Goal: Task Accomplishment & Management: Use online tool/utility

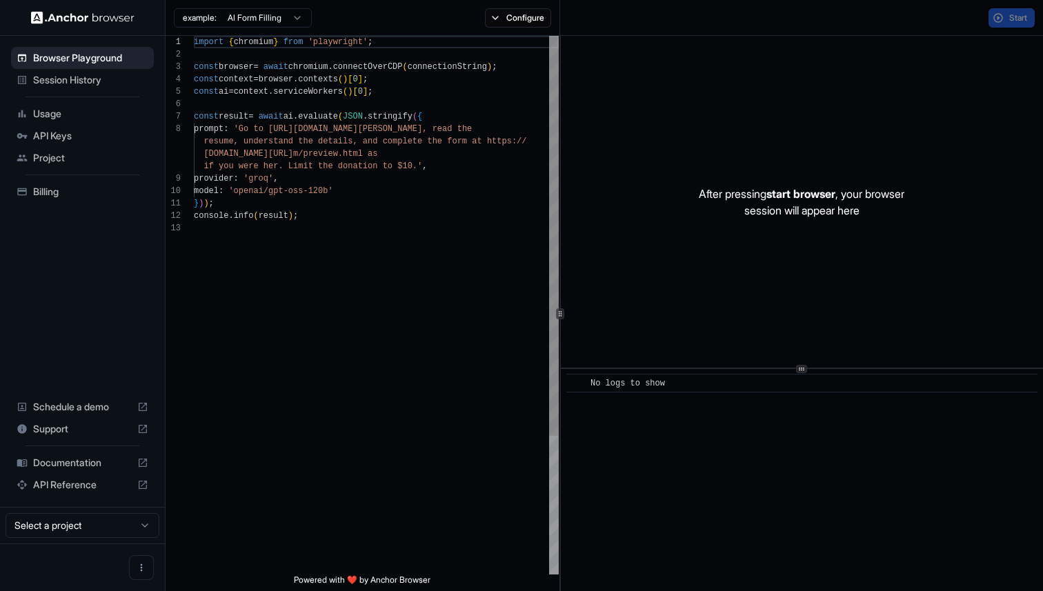
scroll to position [87, 0]
type textarea "**********"
click at [350, 287] on div "import { chromium } from 'playwright' ; const browser = await chromium . connec…" at bounding box center [376, 398] width 365 height 725
click at [521, 161] on div "import { chromium } from 'playwright' ; const browser = await chromium . connec…" at bounding box center [376, 398] width 365 height 725
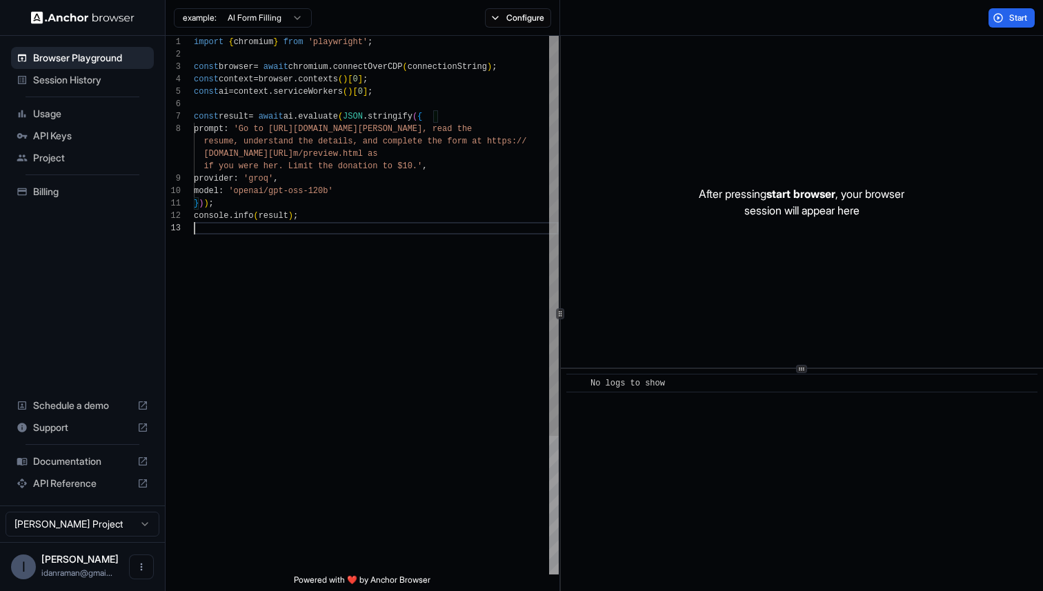
scroll to position [62, 0]
click at [488, 226] on div "import { chromium } from 'playwright' ; const browser = await chromium . connec…" at bounding box center [376, 398] width 365 height 725
click at [437, 144] on div "resume, understand the details, and complete the f orm at https:// formspree.io…" at bounding box center [376, 398] width 365 height 725
click at [453, 296] on div "resume, understand the details, and complete the f orm at https:// formspree.io…" at bounding box center [376, 398] width 365 height 725
click at [502, 17] on button "Configure" at bounding box center [518, 17] width 67 height 19
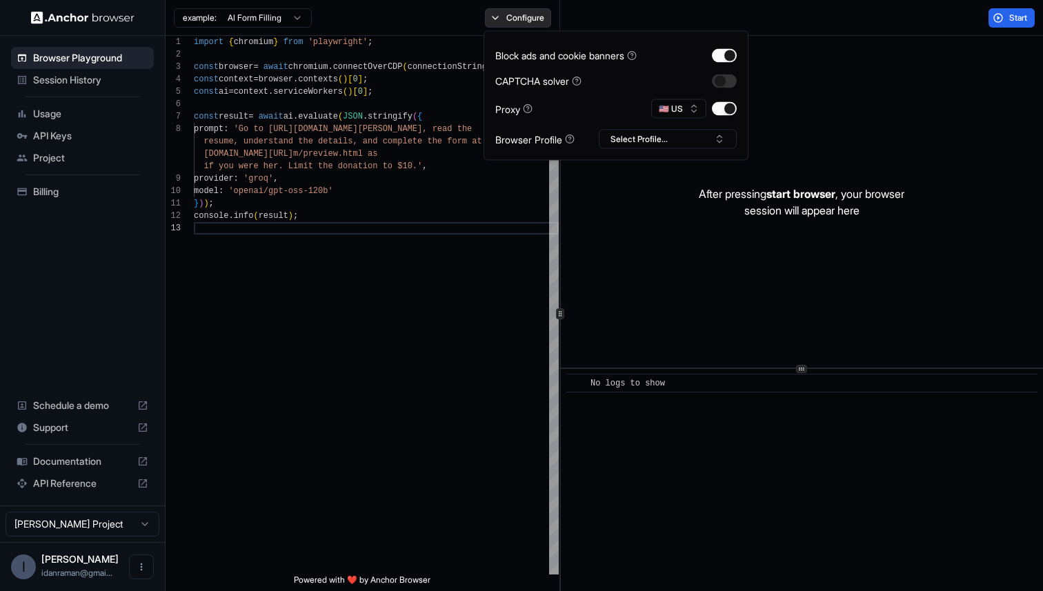
click at [502, 17] on button "Configure" at bounding box center [518, 17] width 67 height 19
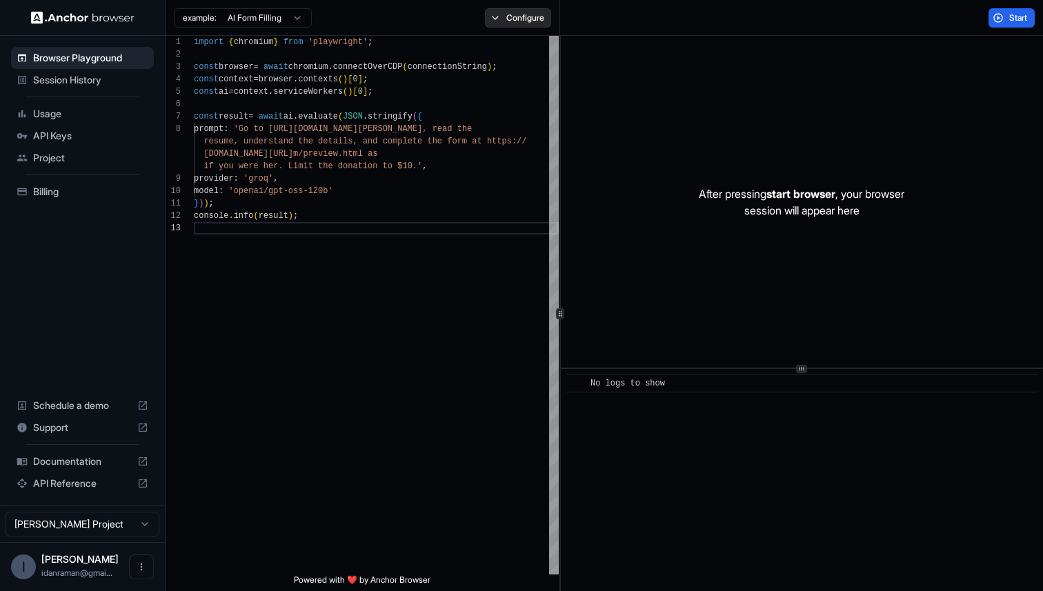
click at [502, 17] on button "Configure" at bounding box center [518, 17] width 67 height 19
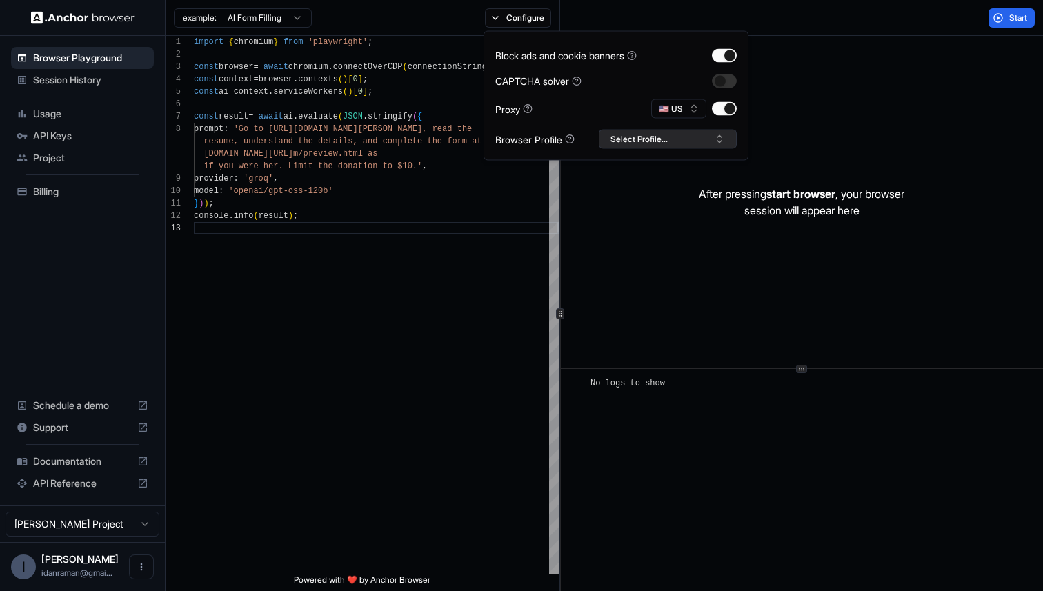
click at [647, 139] on button "Select Profile..." at bounding box center [668, 139] width 138 height 19
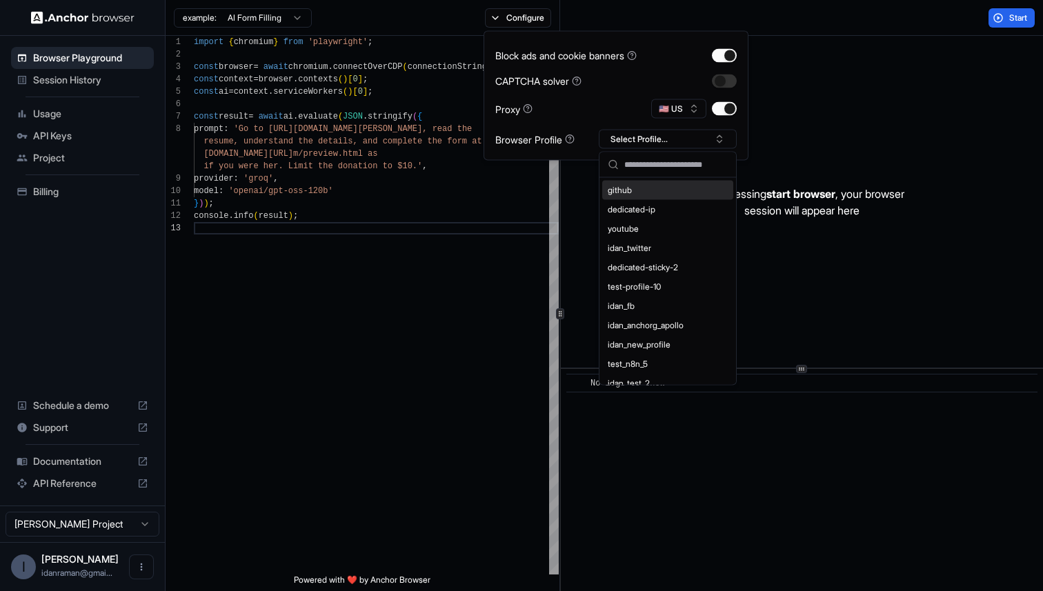
click at [639, 95] on div "Block ads and cookie banners CAPTCHA solver Proxy 🇺🇸 US Browser Profile Select …" at bounding box center [615, 96] width 241 height 106
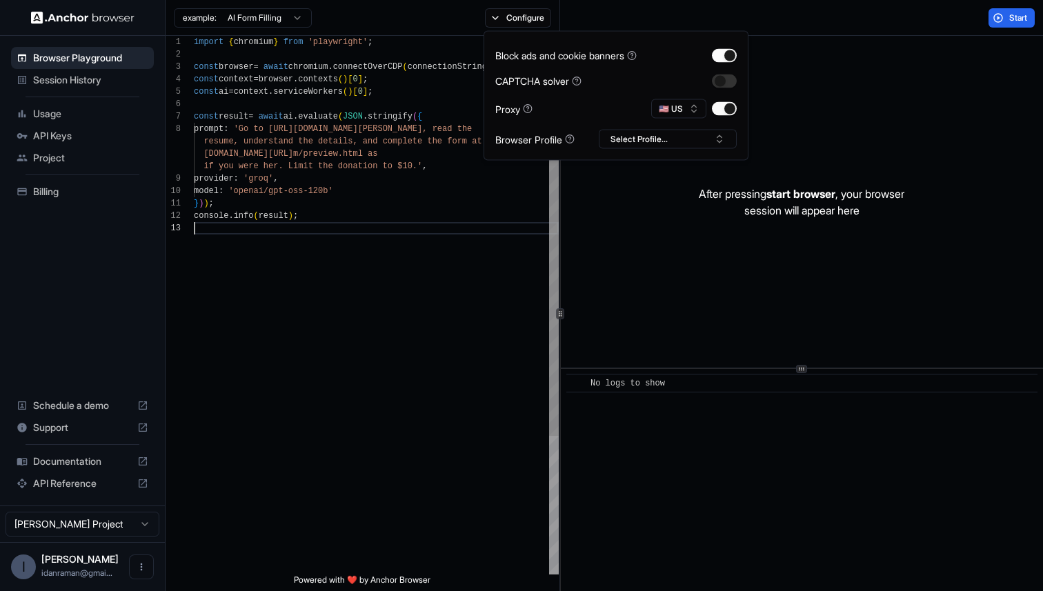
click at [492, 269] on div "resume, understand the details, and complete the f orm at https:// formspree.io…" at bounding box center [376, 398] width 365 height 725
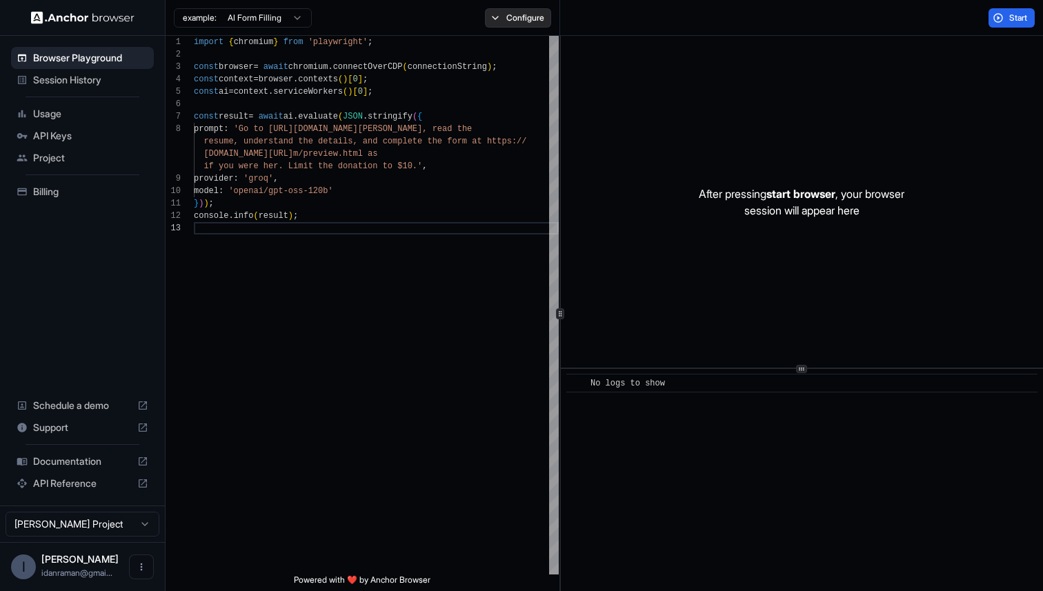
click at [523, 23] on button "Configure" at bounding box center [518, 17] width 67 height 19
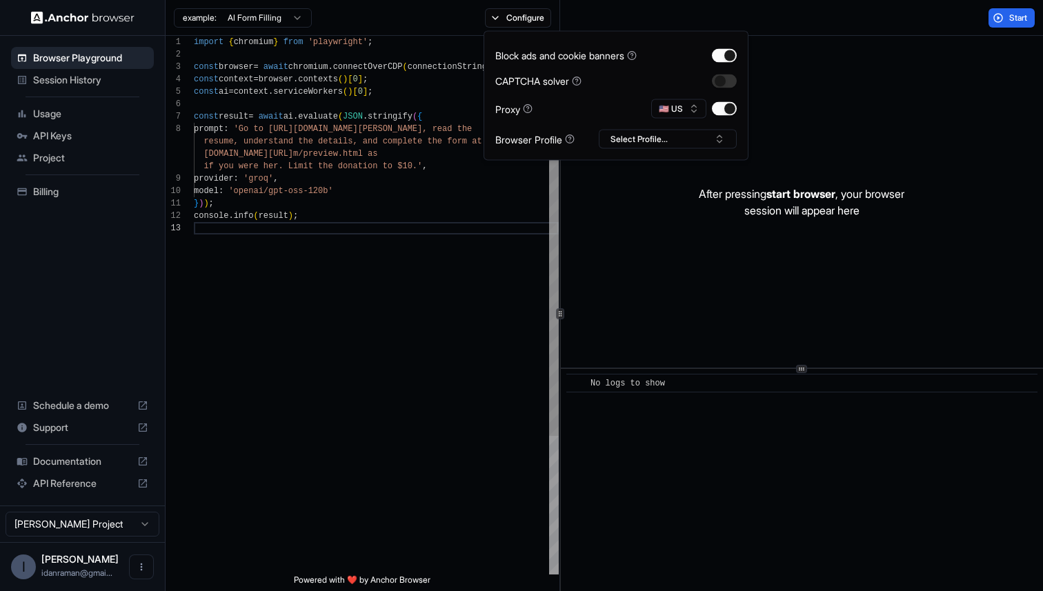
click at [408, 181] on div "resume, understand the details, and complete the f orm at https:// formspree.io…" at bounding box center [376, 398] width 365 height 725
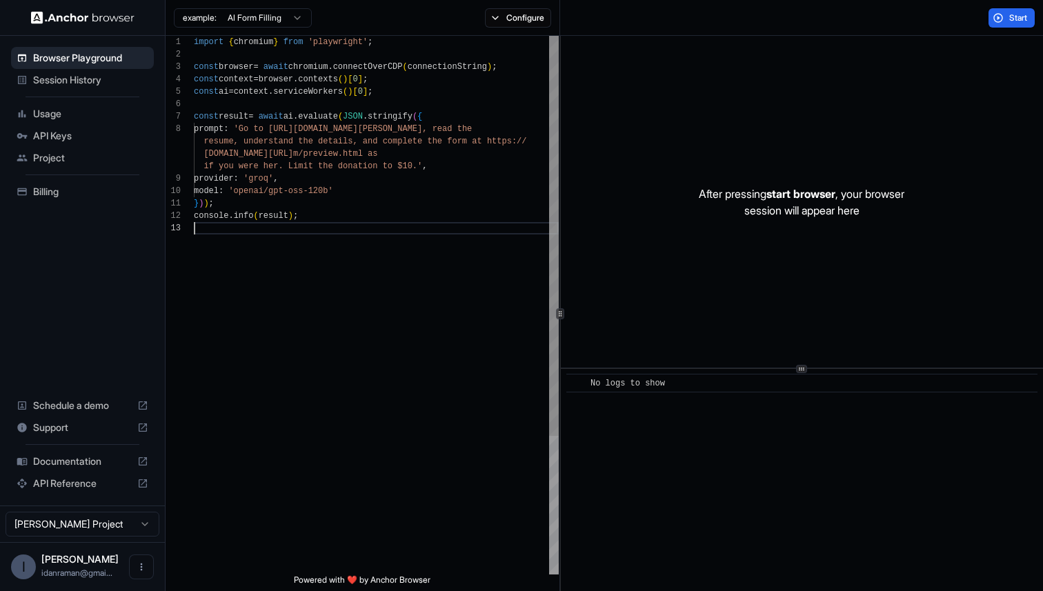
click at [411, 277] on div "resume, understand the details, and complete the f orm at https:// formspree.io…" at bounding box center [376, 398] width 365 height 725
click at [493, 132] on div "resume, understand the details, and complete the f orm at https:// formspree.io…" at bounding box center [376, 398] width 365 height 725
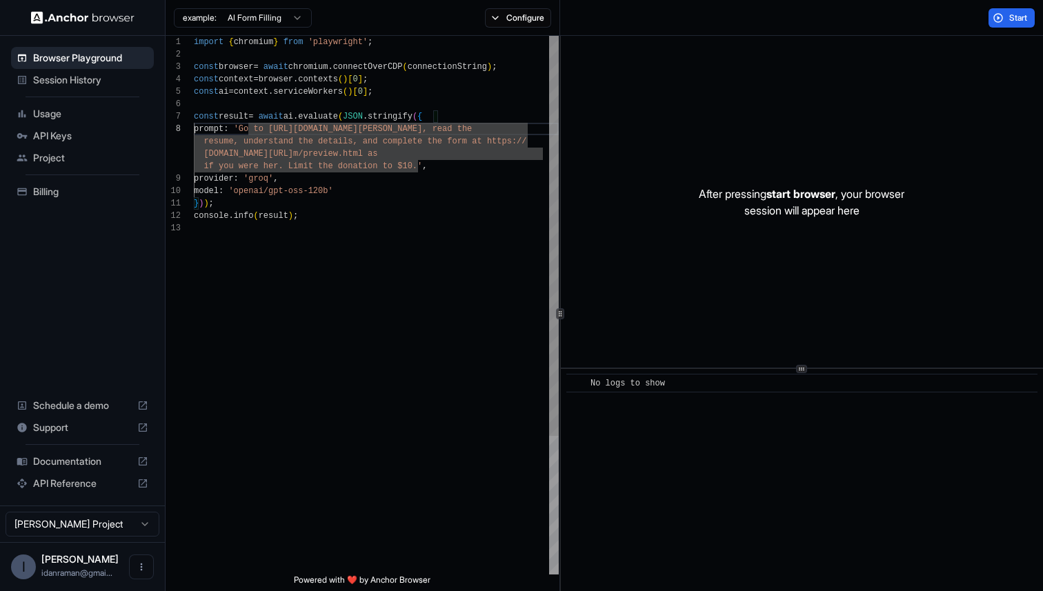
scroll to position [25, 0]
click at [465, 197] on div "resume, understand the details, and complete the f orm at https:// formspree.io…" at bounding box center [376, 398] width 365 height 725
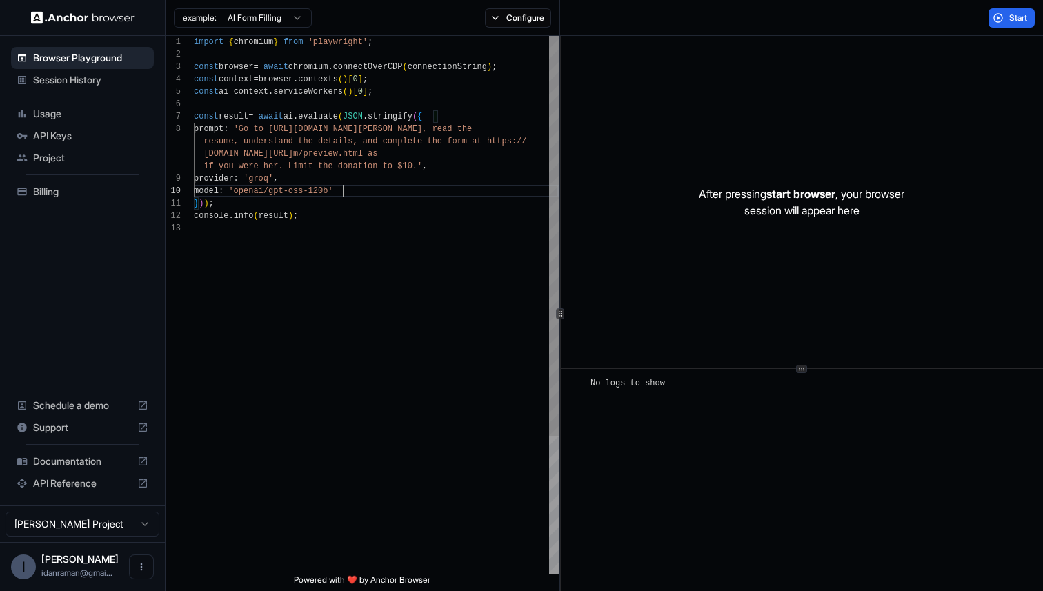
scroll to position [37, 0]
click at [374, 208] on div "resume, understand the details, and complete the f orm at https:// formspree.io…" at bounding box center [376, 398] width 365 height 725
click at [1028, 19] on button "Start" at bounding box center [1011, 17] width 46 height 19
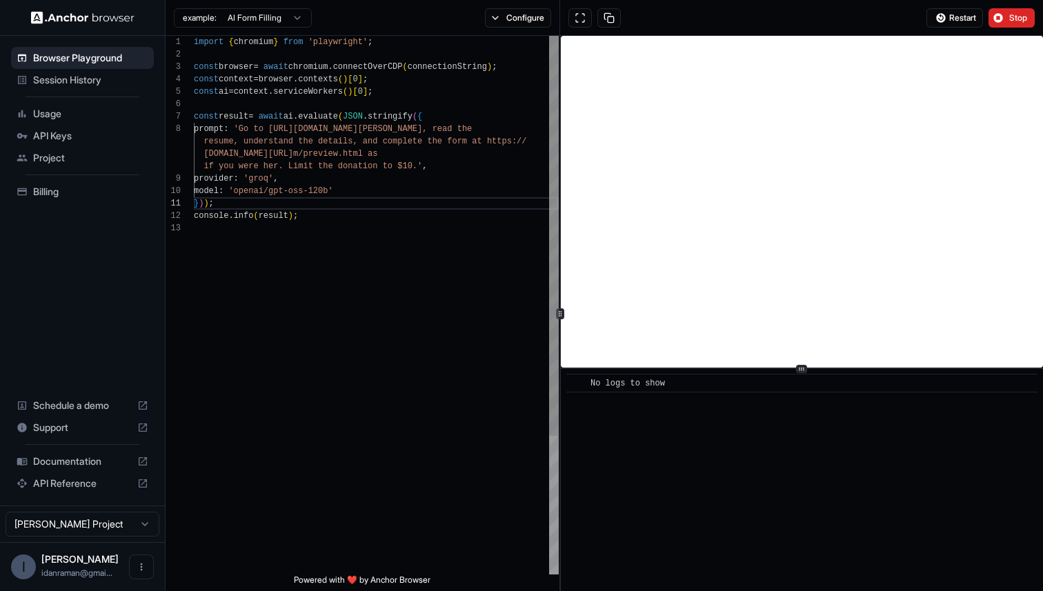
drag, startPoint x: 192, startPoint y: 46, endPoint x: 263, endPoint y: 188, distance: 159.4
click at [263, 188] on div "**********" at bounding box center [361, 305] width 393 height 539
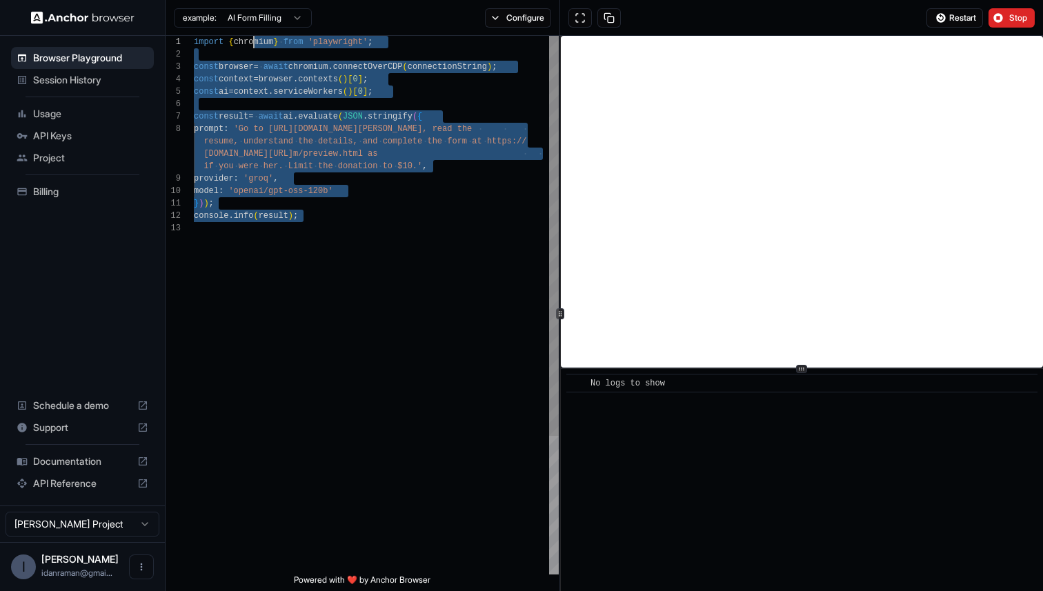
scroll to position [62, 0]
drag, startPoint x: 294, startPoint y: 292, endPoint x: 379, endPoint y: 385, distance: 126.4
click at [372, 379] on div "resume, understand the details, and complete the f orm at https:// formspree.io…" at bounding box center [376, 398] width 365 height 725
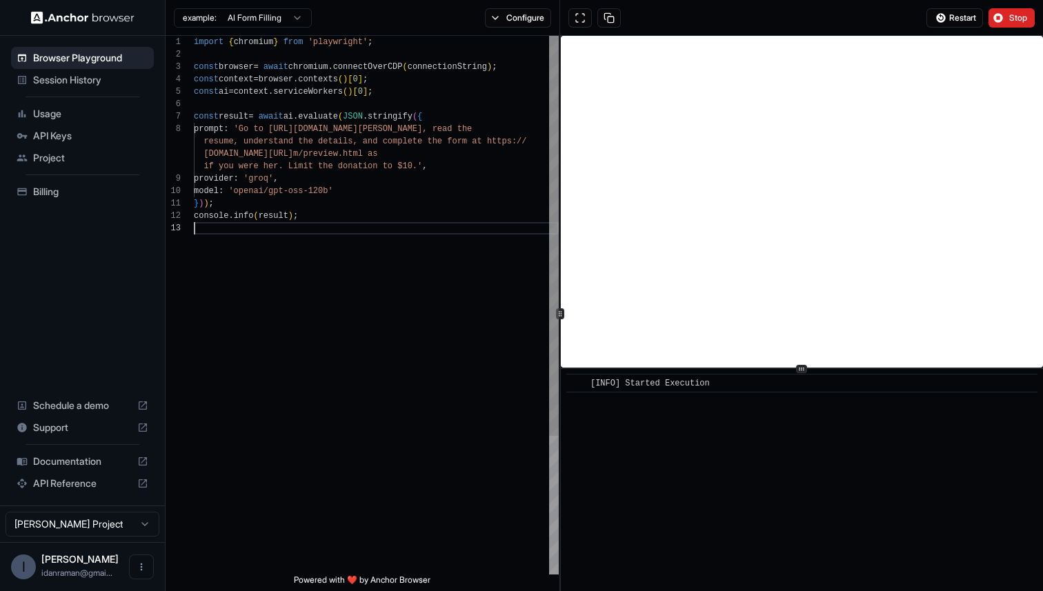
click at [379, 385] on div "resume, understand the details, and complete the f orm at https:// formspree.io…" at bounding box center [376, 398] width 365 height 725
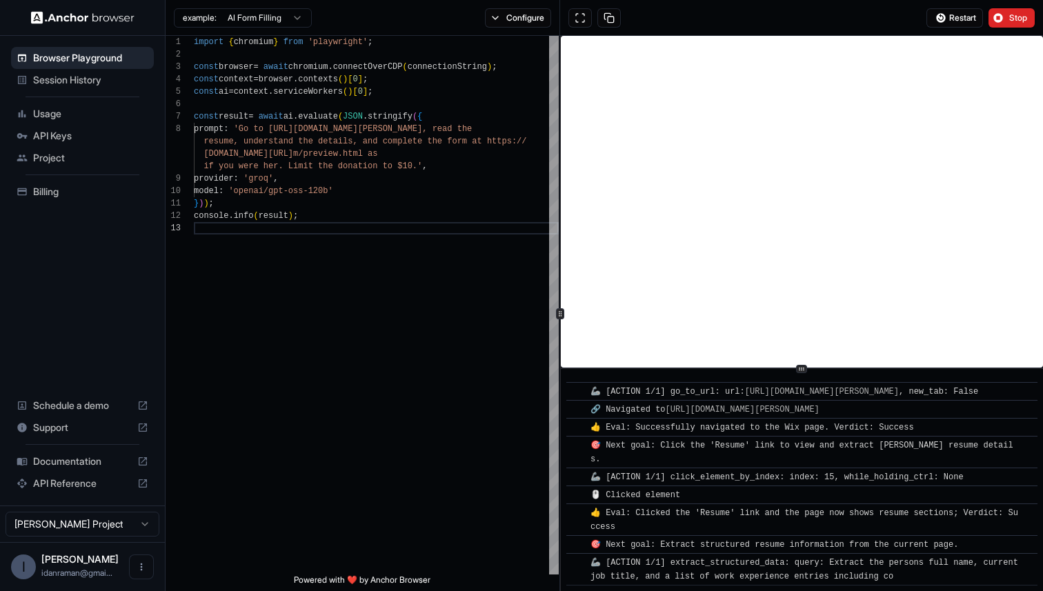
scroll to position [325, 0]
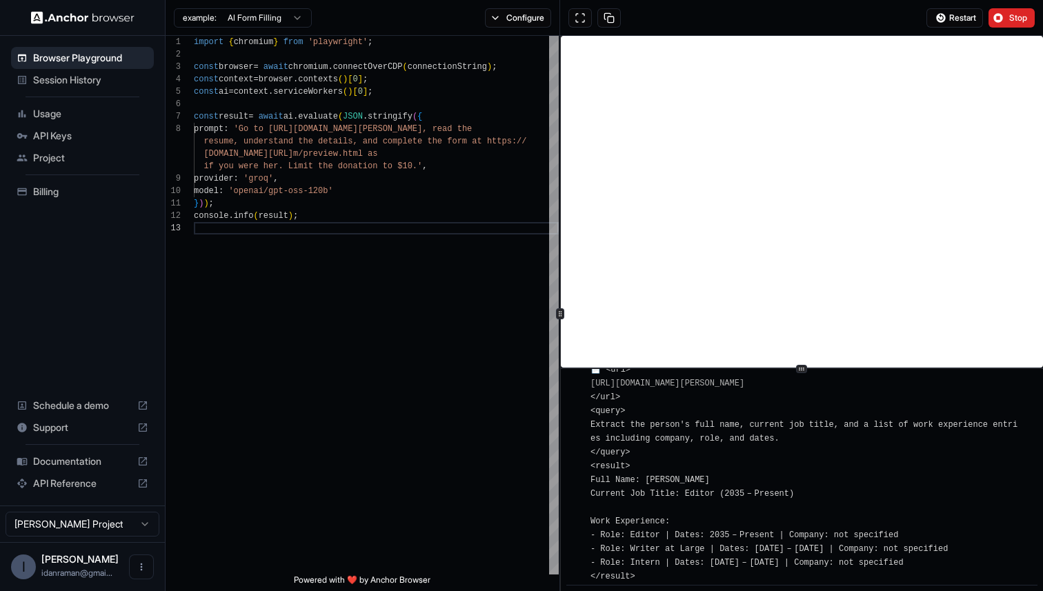
click at [283, 16] on html "Browser Playground Session History Usage API Keys Project Billing Schedule a de…" at bounding box center [521, 295] width 1043 height 591
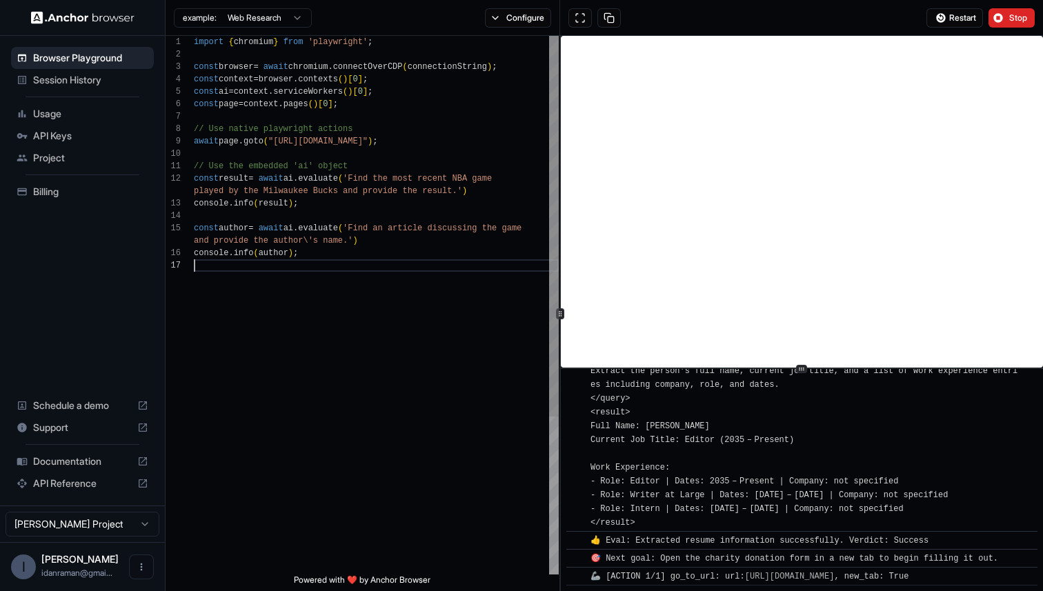
scroll to position [112, 0]
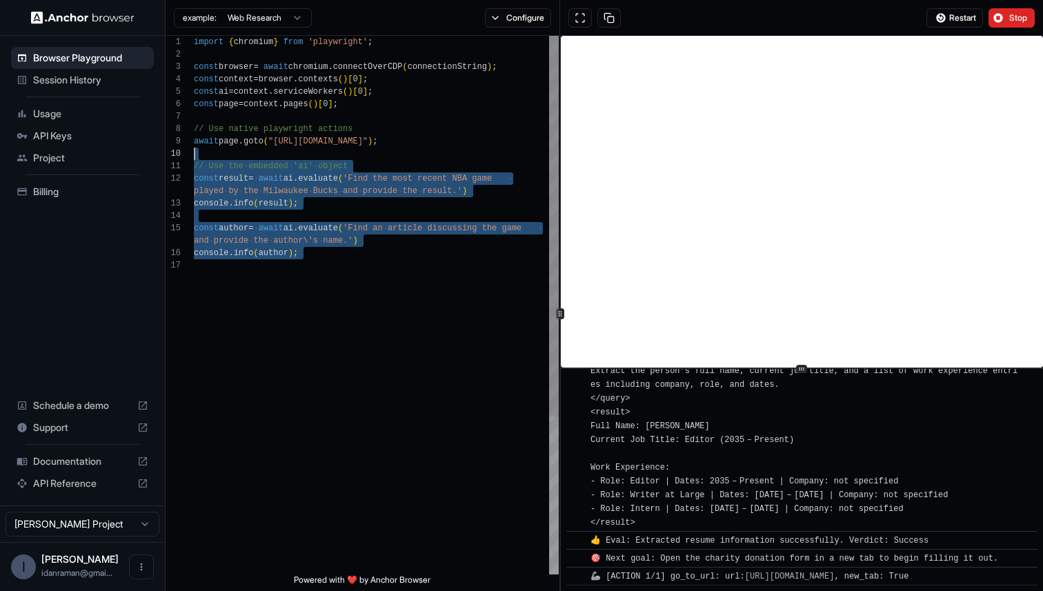
type textarea "**********"
drag, startPoint x: 289, startPoint y: 320, endPoint x: 171, endPoint y: 165, distance: 194.9
click at [194, 165] on div "import { chromium } from 'playwright' ; const browser = await chromium . connec…" at bounding box center [376, 417] width 365 height 762
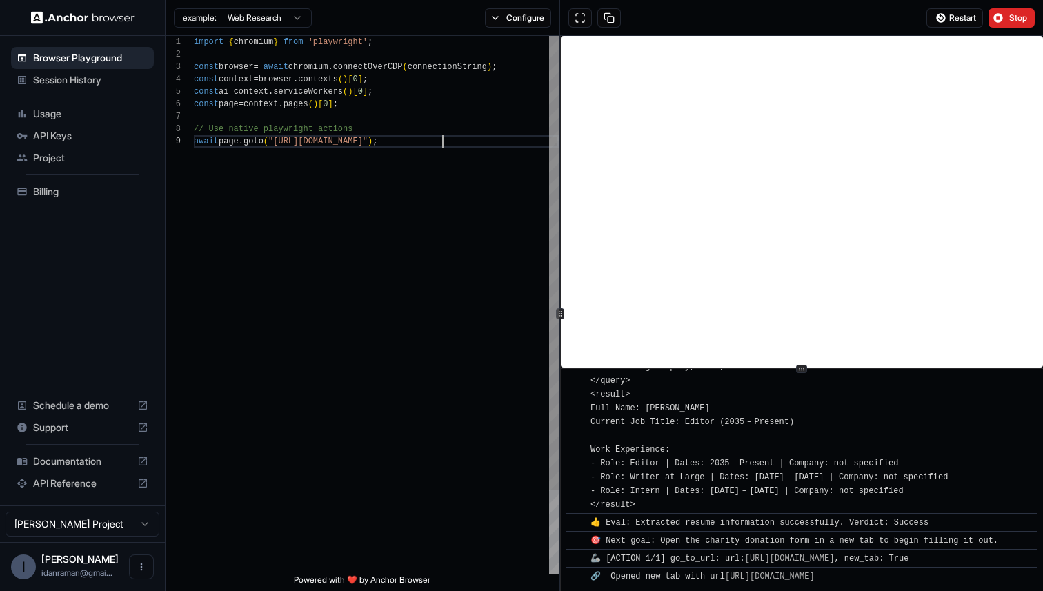
scroll to position [99, 0]
click at [324, 147] on div "import { chromium } from 'playwright' ; const browser = await chromium . connec…" at bounding box center [376, 355] width 365 height 638
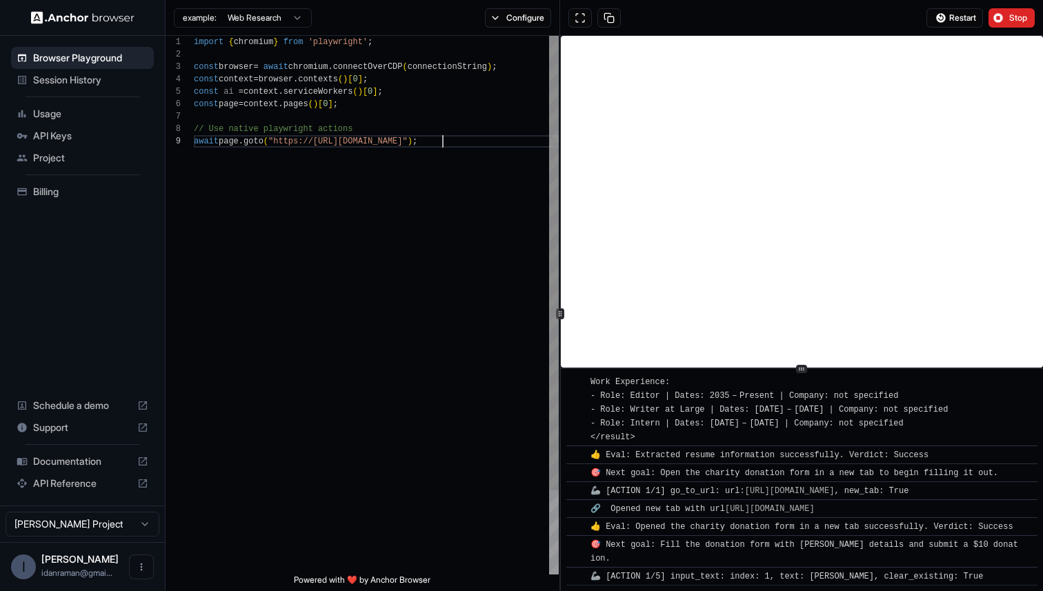
scroll to position [538, 0]
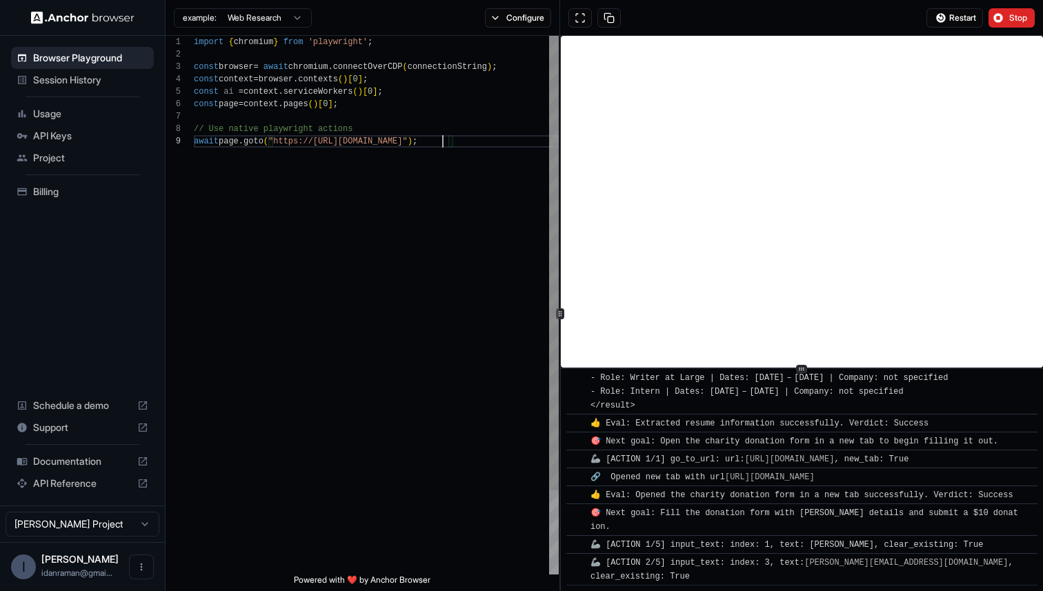
click at [472, 398] on div "import { chromium } from 'playwright' ; const browser = await chromium . connec…" at bounding box center [376, 355] width 365 height 638
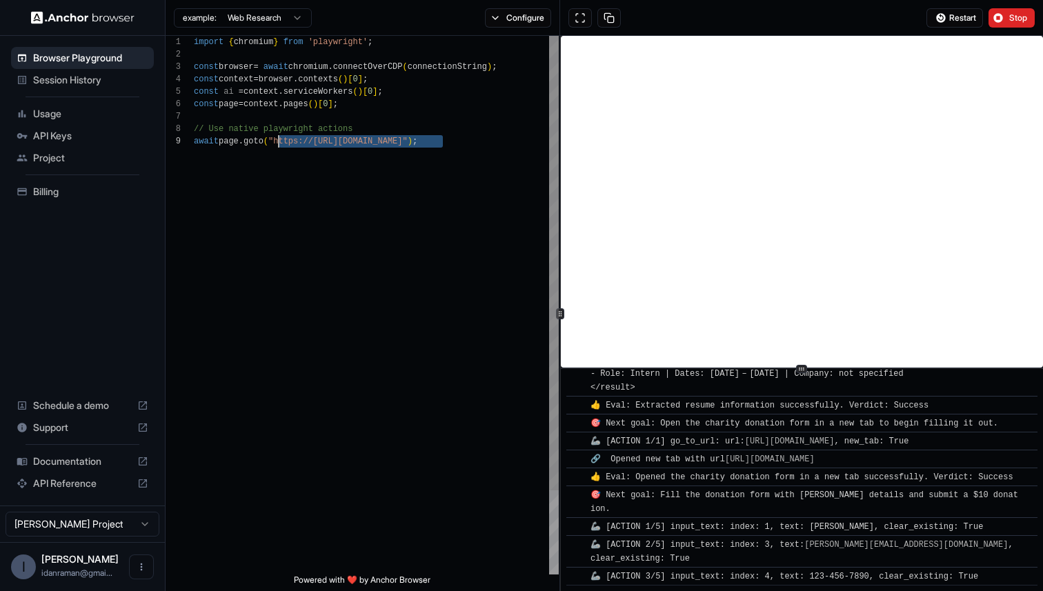
type textarea "**********"
click at [447, 188] on div "import { chromium } from 'playwright' ; const browser = await chromium . connec…" at bounding box center [376, 355] width 365 height 638
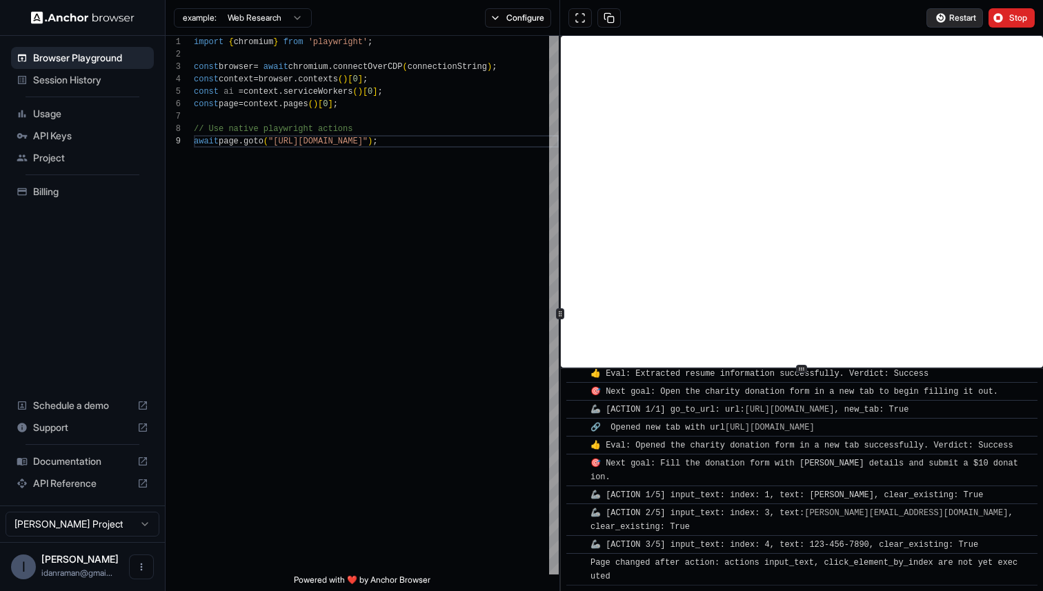
click at [949, 18] on span "Restart" at bounding box center [962, 17] width 27 height 11
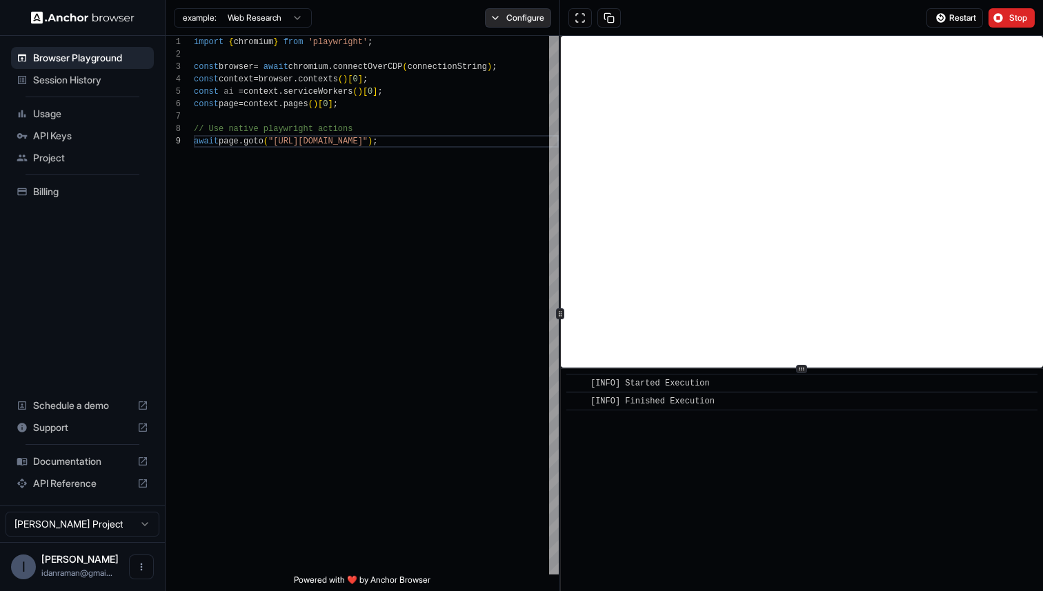
click at [529, 19] on button "Configure" at bounding box center [518, 17] width 67 height 19
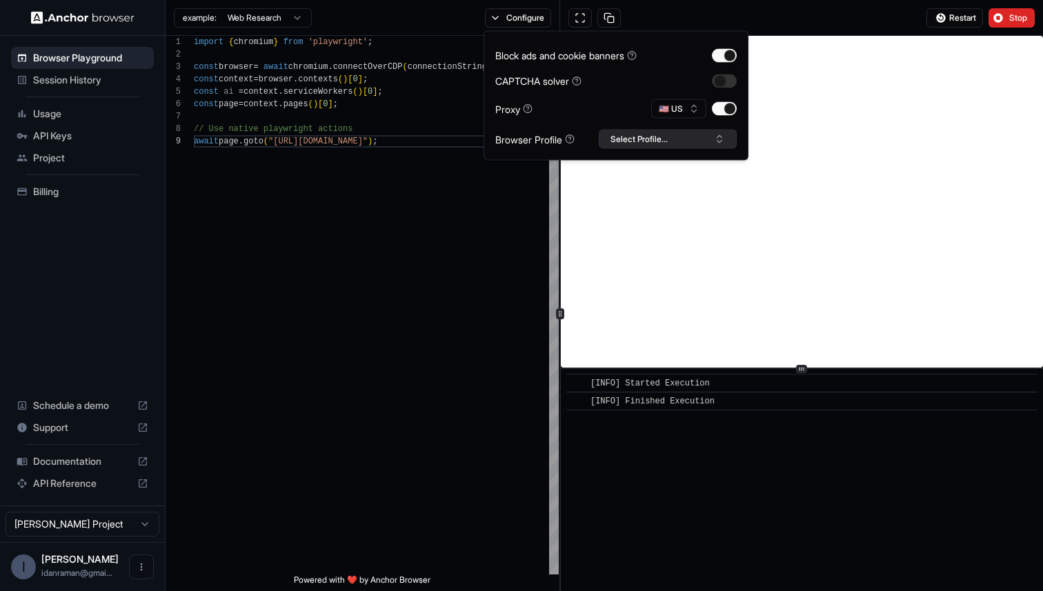
click at [621, 142] on button "Select Profile..." at bounding box center [668, 139] width 138 height 19
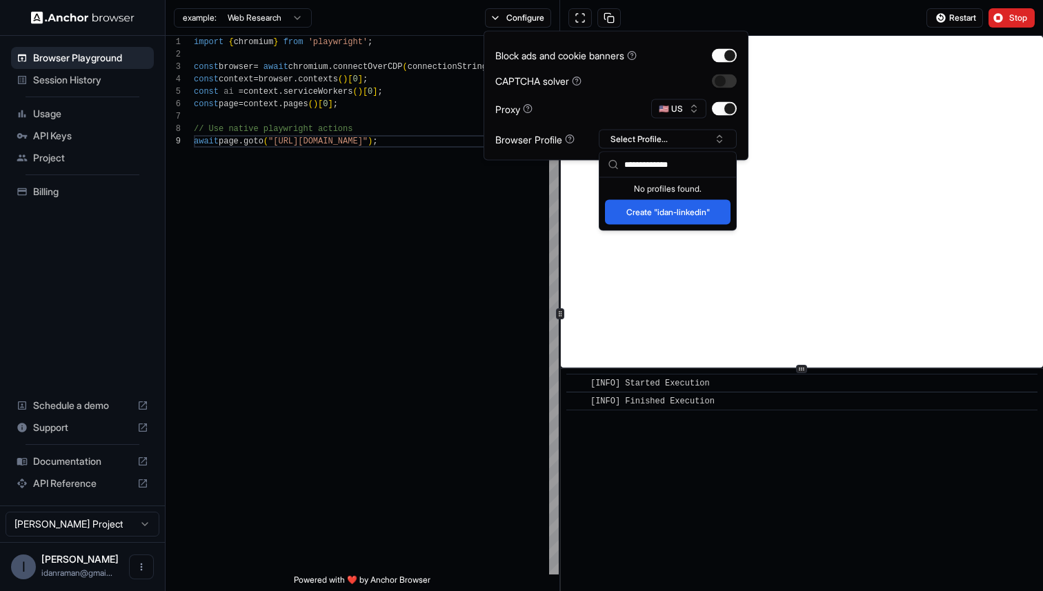
type input "**********"
click at [657, 219] on button "Create "idan-linkedin"" at bounding box center [668, 212] width 126 height 25
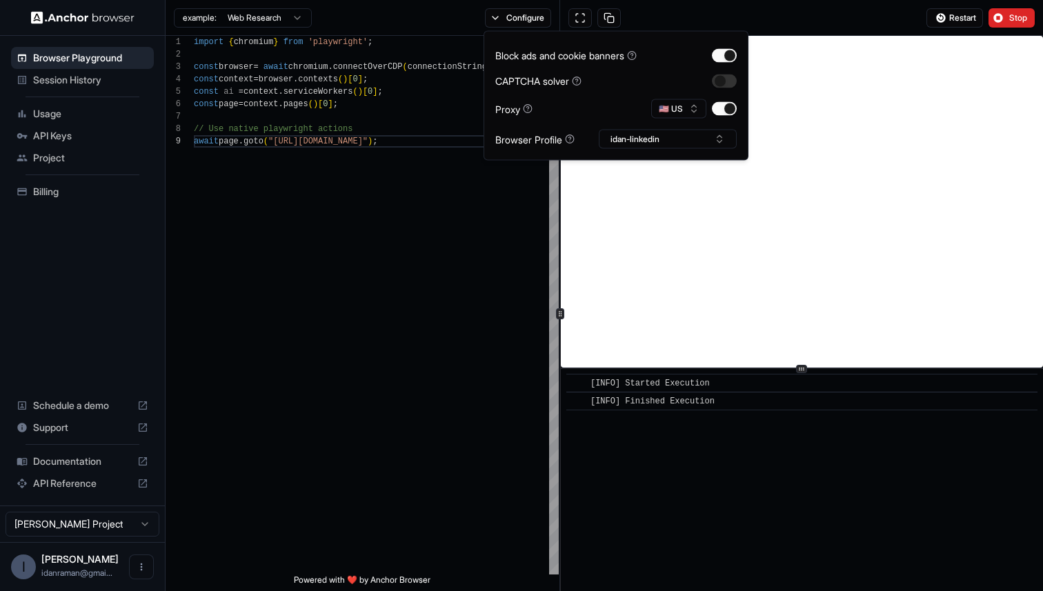
click at [754, 21] on div "Restart Stop" at bounding box center [801, 18] width 483 height 36
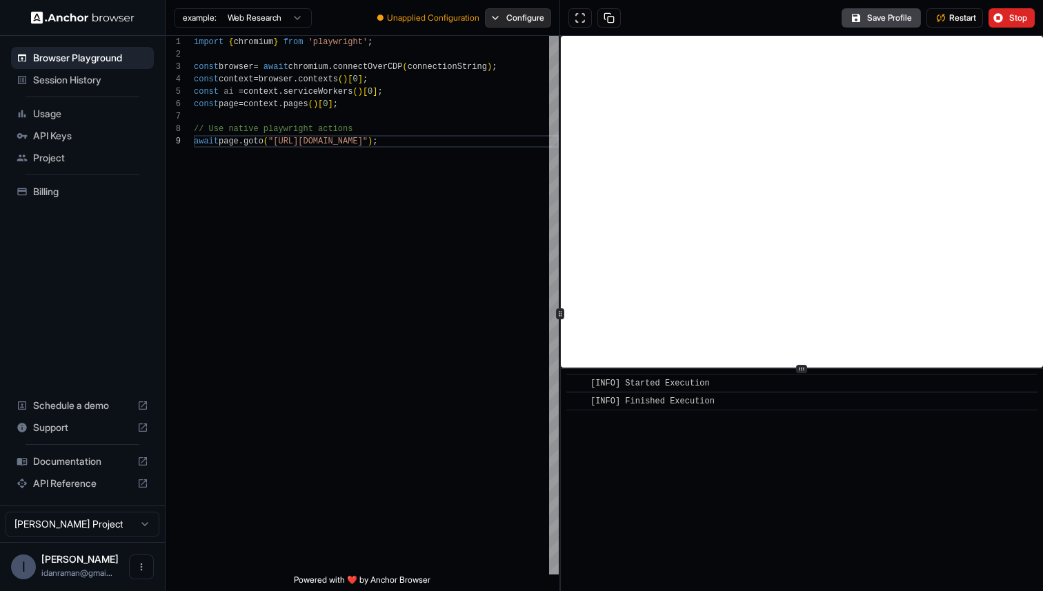
click at [504, 26] on button "Configure" at bounding box center [518, 17] width 67 height 19
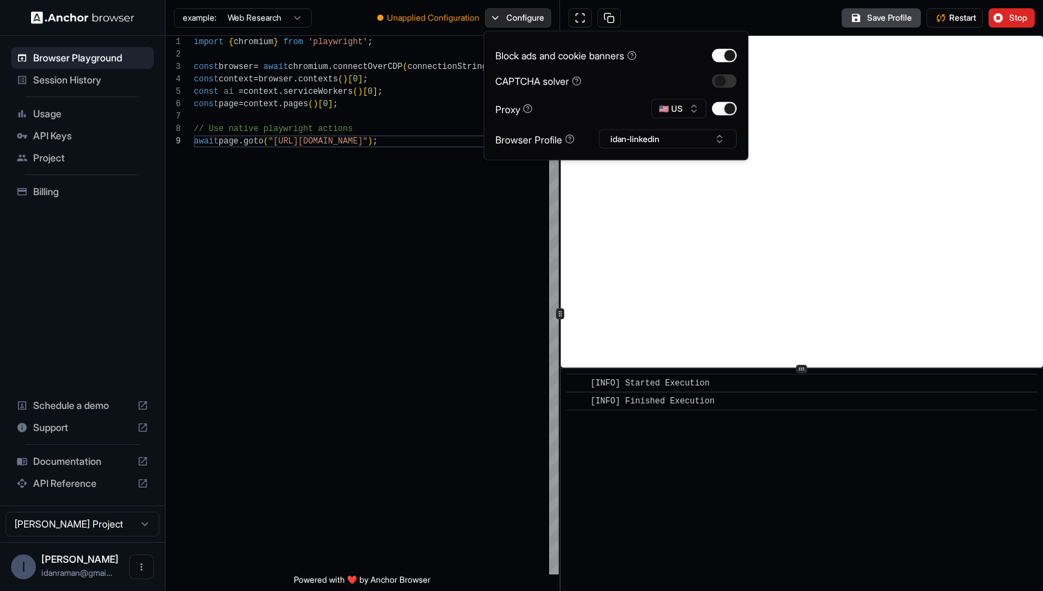
click at [486, 17] on button "Configure" at bounding box center [518, 17] width 67 height 19
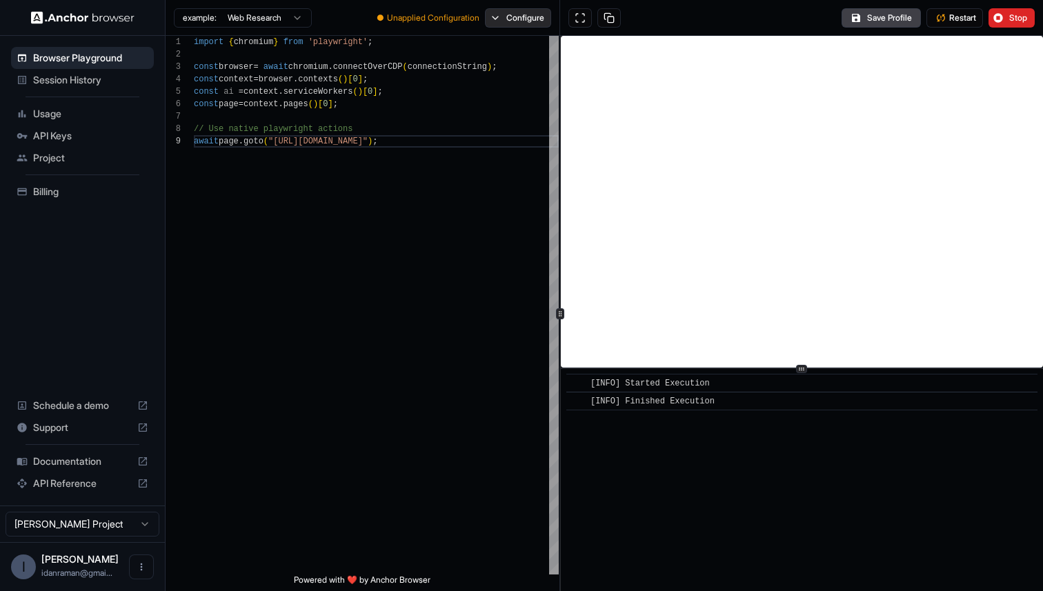
click at [549, 16] on button "Configure" at bounding box center [518, 17] width 67 height 19
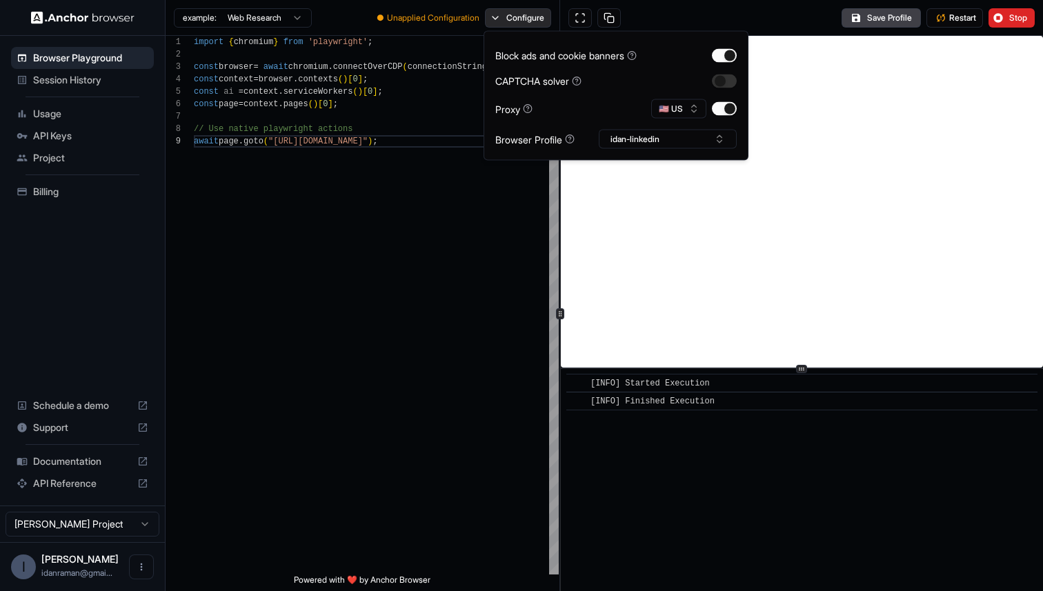
click at [544, 15] on button "Configure" at bounding box center [518, 17] width 67 height 19
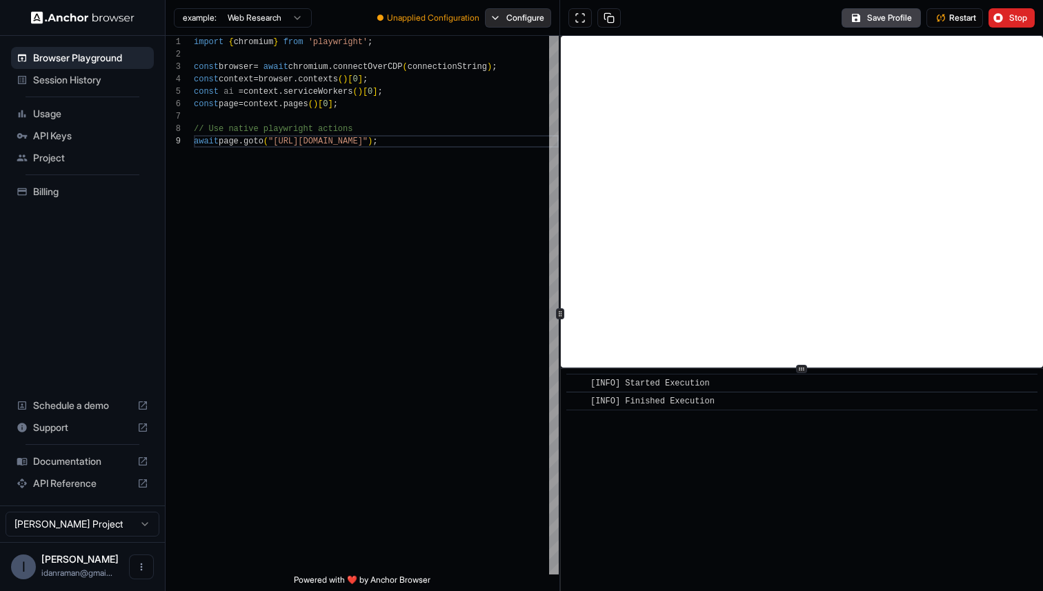
click at [516, 23] on button "Configure" at bounding box center [518, 17] width 67 height 19
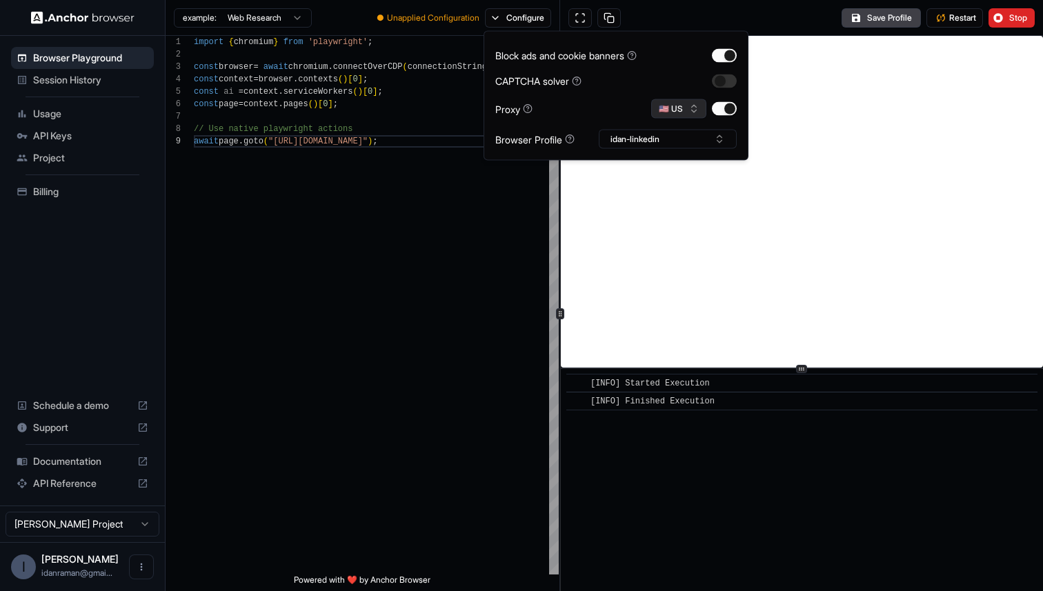
click at [696, 108] on button "🇺🇸 US" at bounding box center [678, 108] width 55 height 19
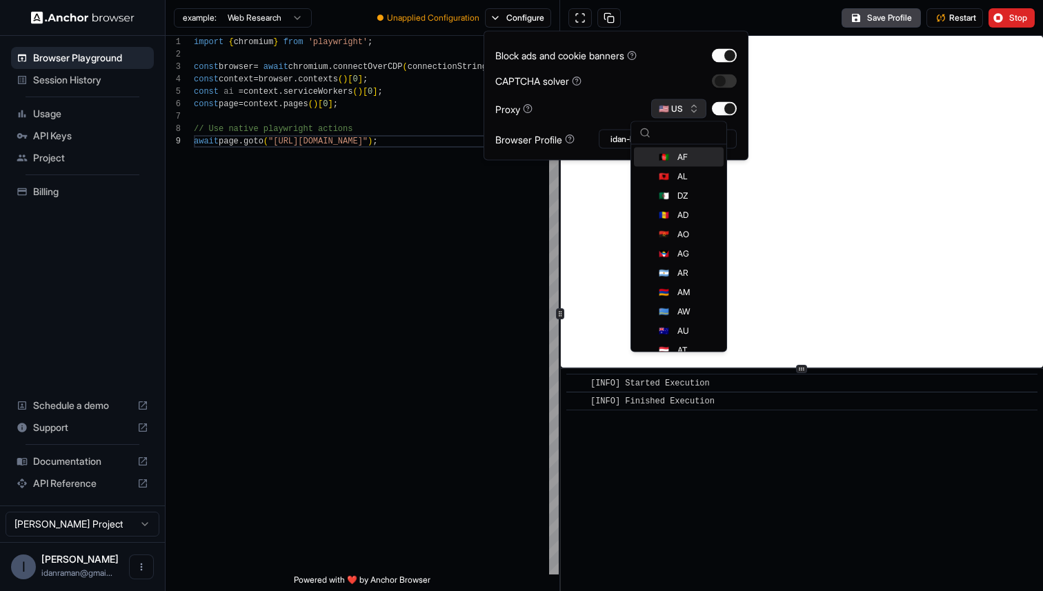
click at [696, 108] on button "🇺🇸 US" at bounding box center [678, 108] width 55 height 19
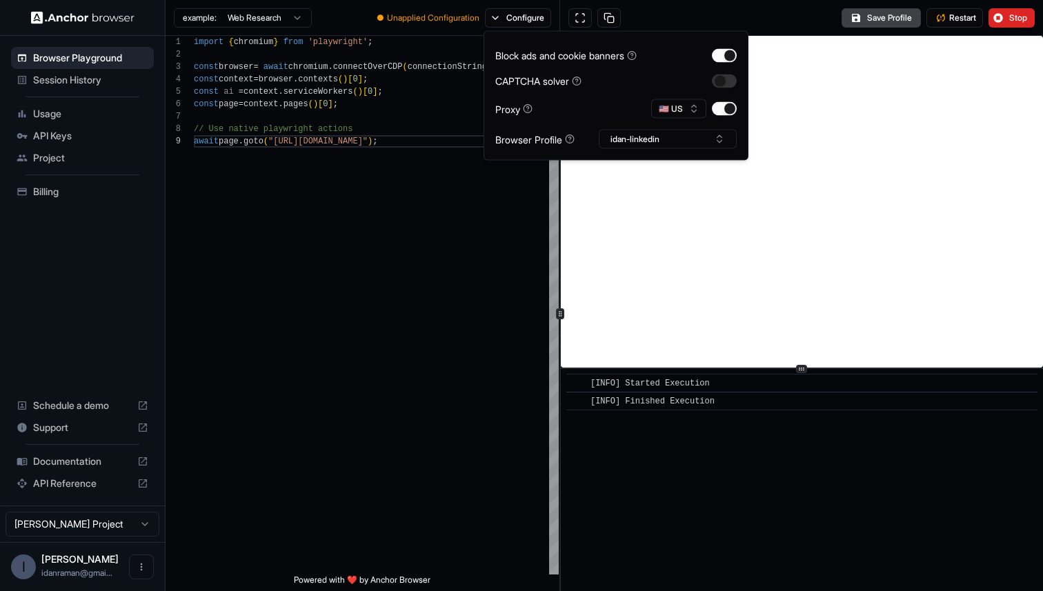
click at [792, 17] on div "Save Profile Restart Stop" at bounding box center [801, 18] width 483 height 36
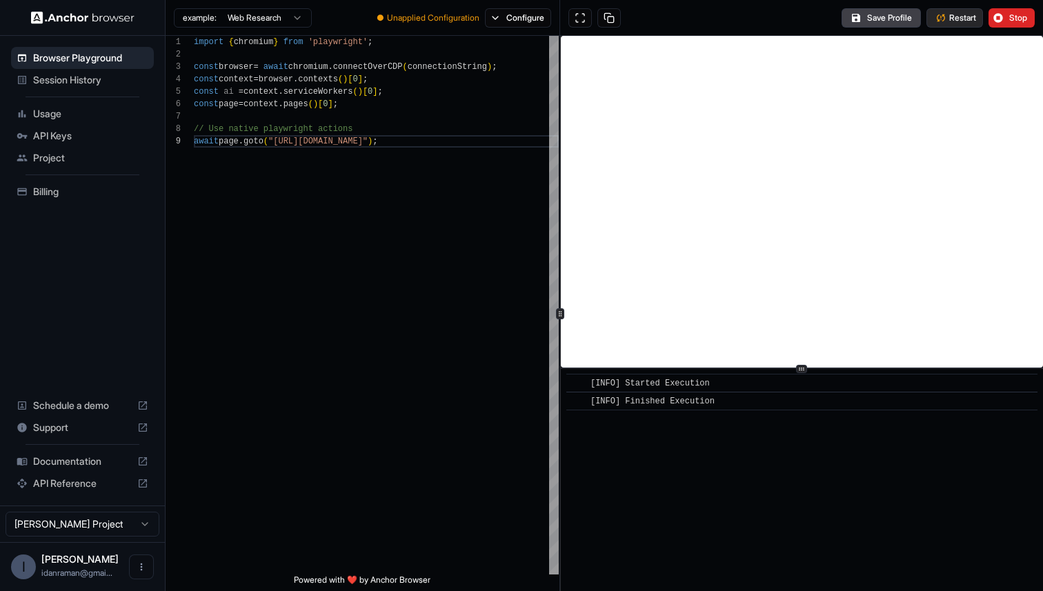
click at [950, 25] on button "Restart" at bounding box center [954, 17] width 57 height 19
click at [493, 22] on button "Configure" at bounding box center [518, 17] width 67 height 19
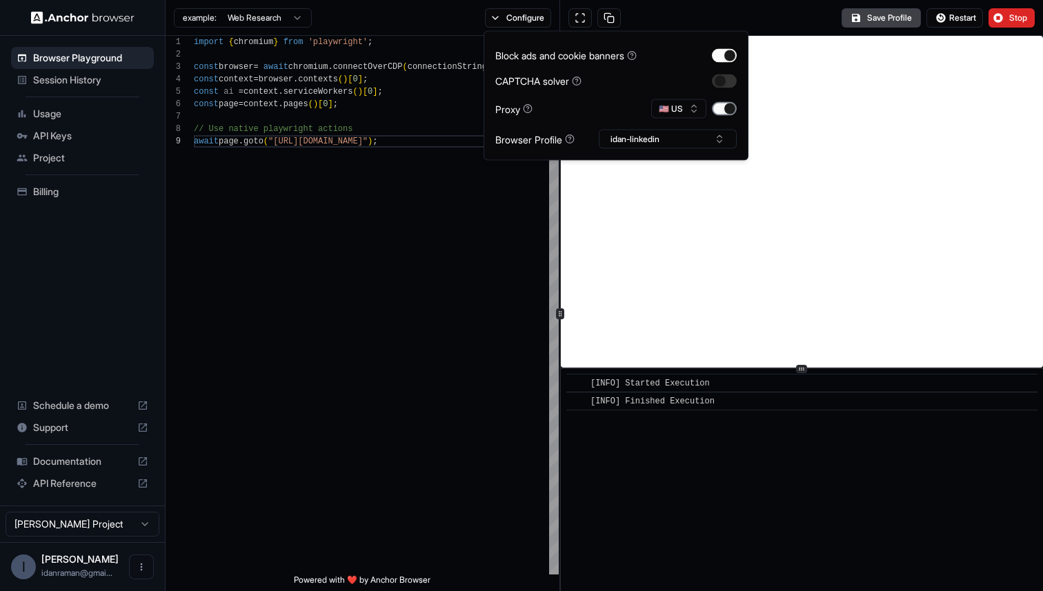
click at [721, 106] on button "button" at bounding box center [724, 109] width 25 height 14
click at [692, 139] on button "idan-linkedin" at bounding box center [668, 139] width 138 height 19
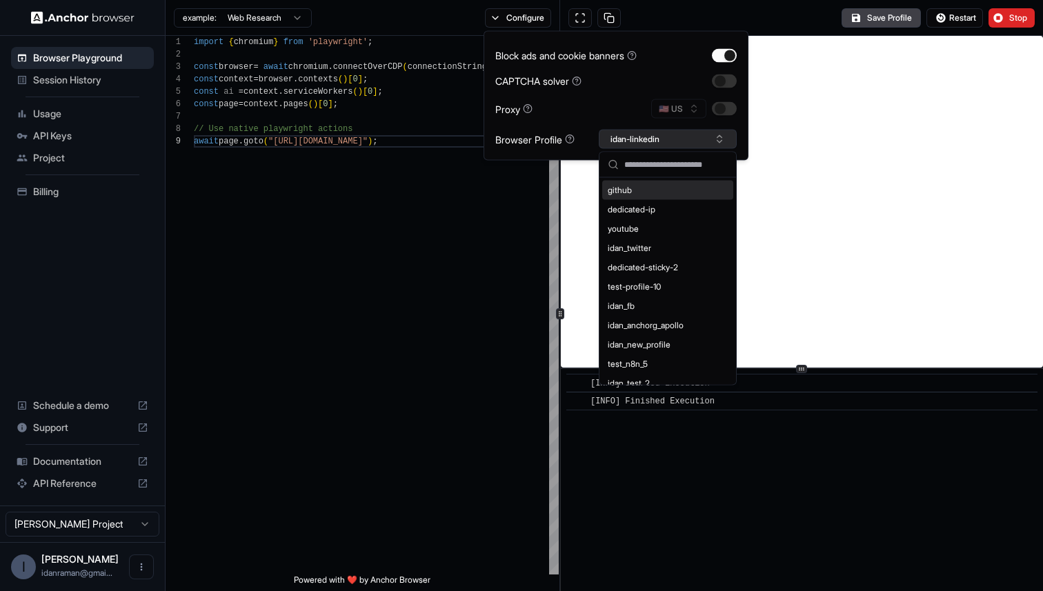
type input "*"
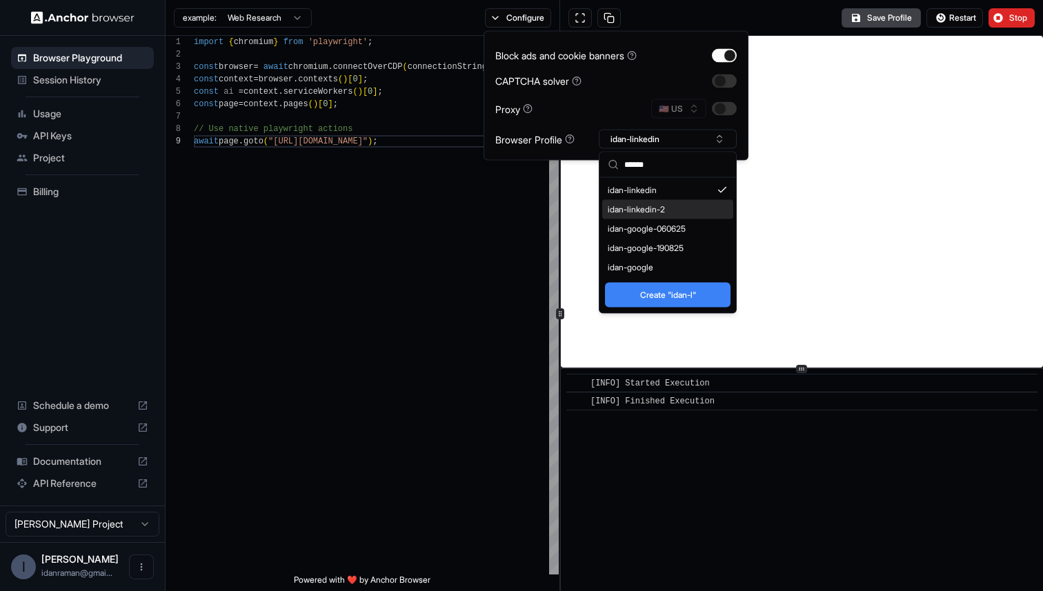
type input "******"
click at [661, 213] on div "idan-linkedin-2" at bounding box center [667, 209] width 131 height 19
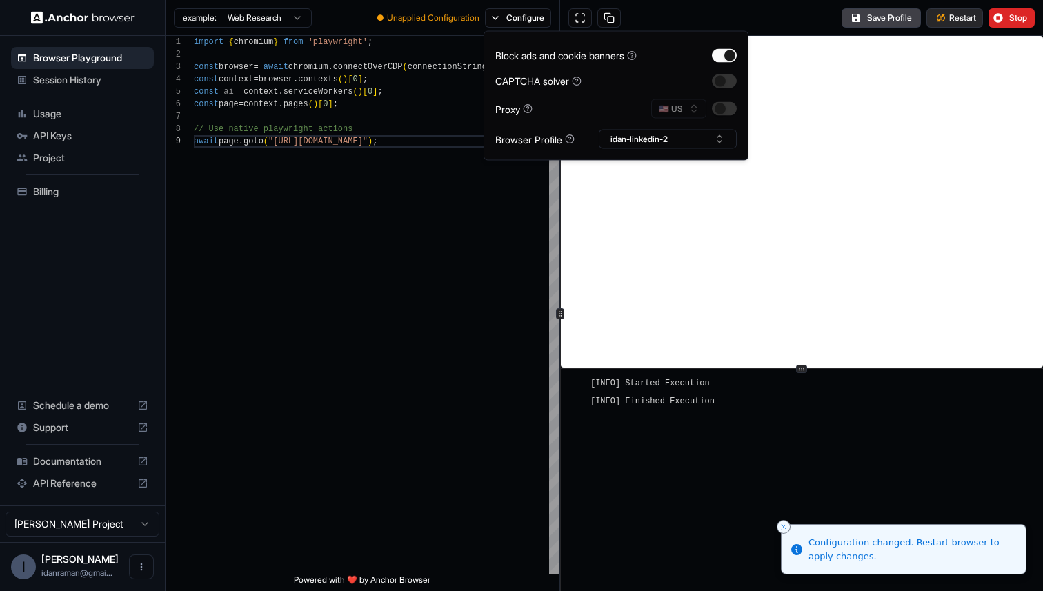
click at [947, 23] on button "Restart" at bounding box center [954, 17] width 57 height 19
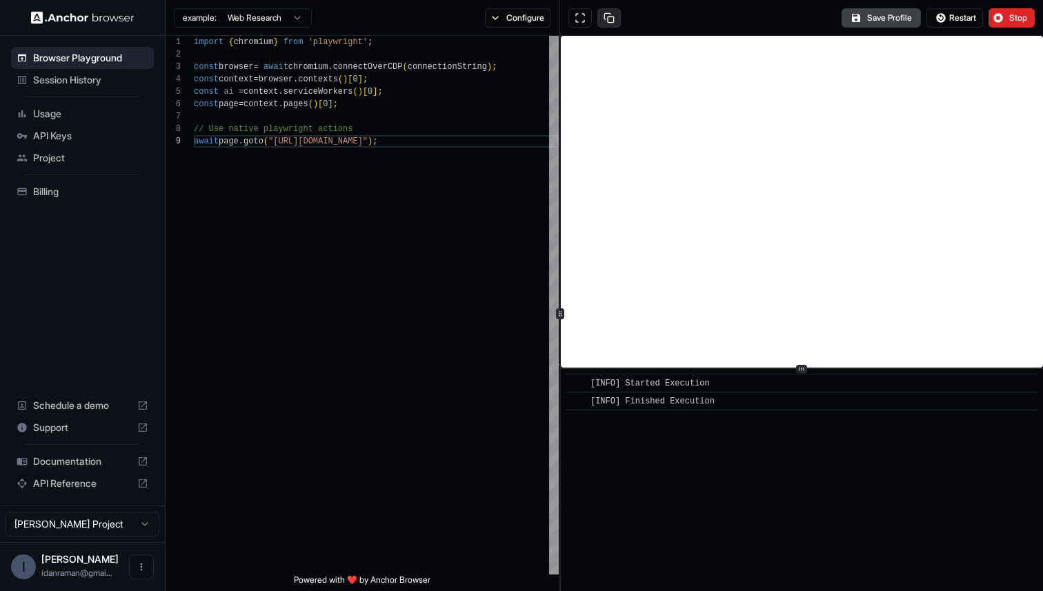
click at [600, 23] on button at bounding box center [608, 17] width 23 height 19
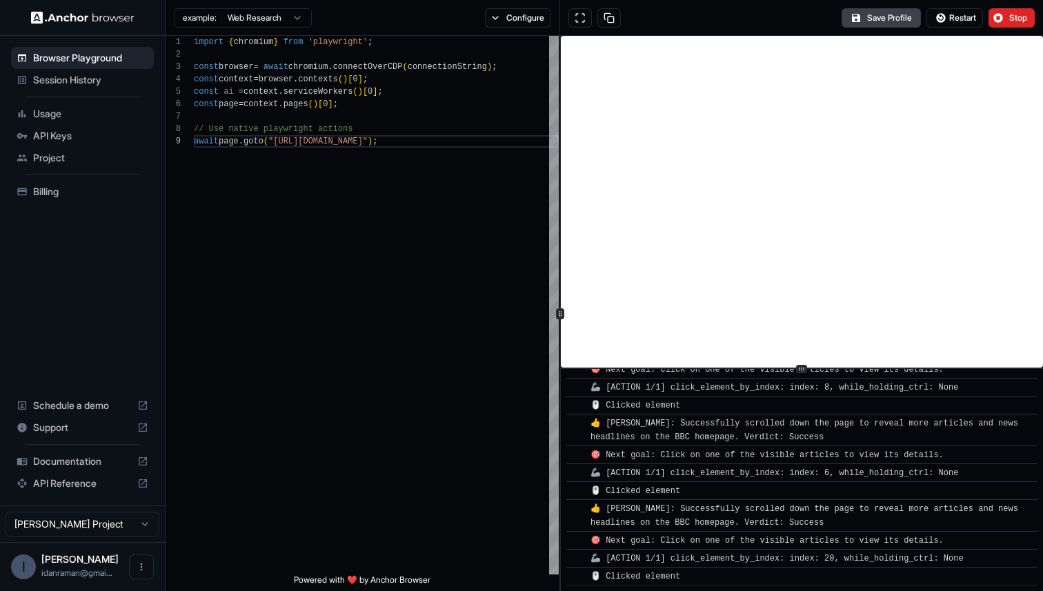
scroll to position [648, 0]
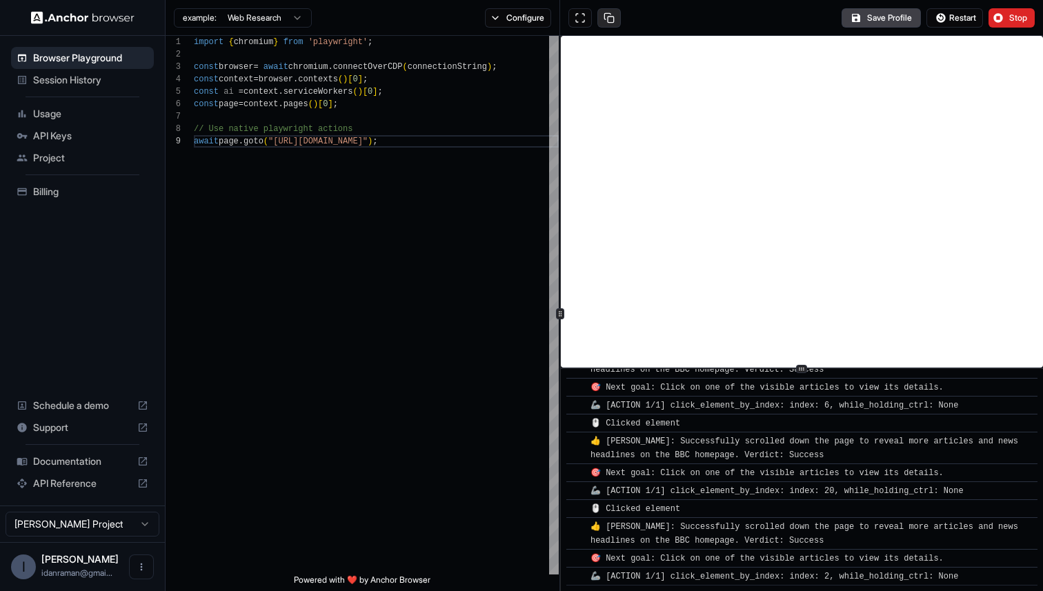
click at [613, 22] on button at bounding box center [608, 17] width 23 height 19
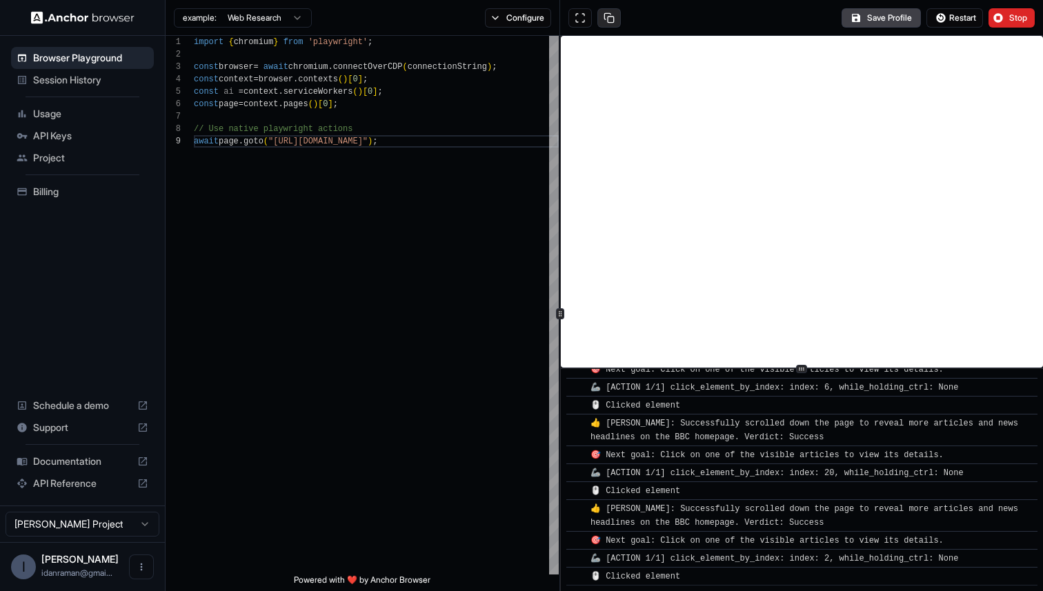
click at [612, 22] on button at bounding box center [608, 17] width 23 height 19
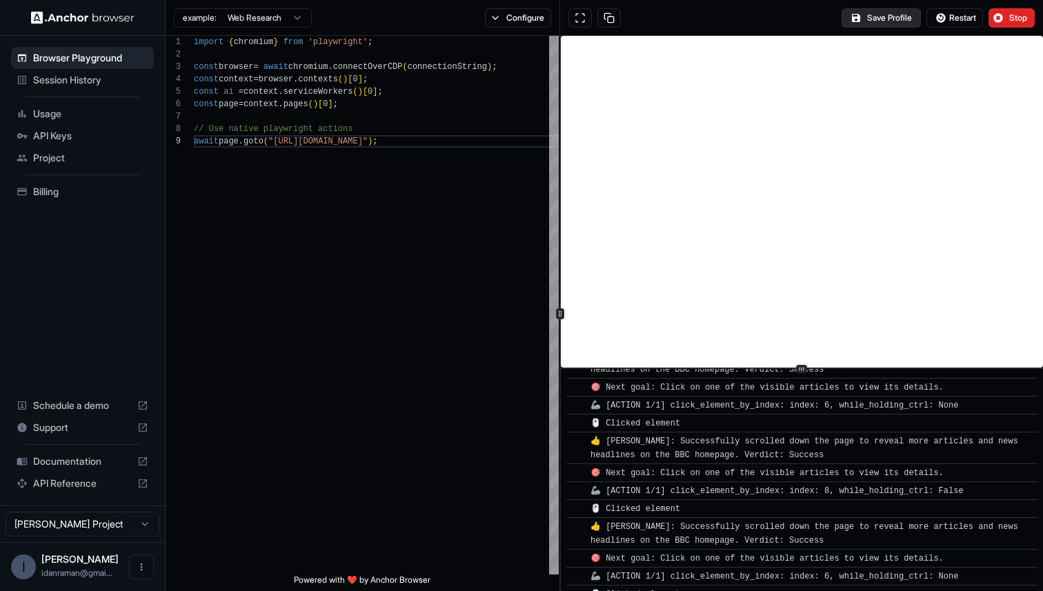
scroll to position [923, 0]
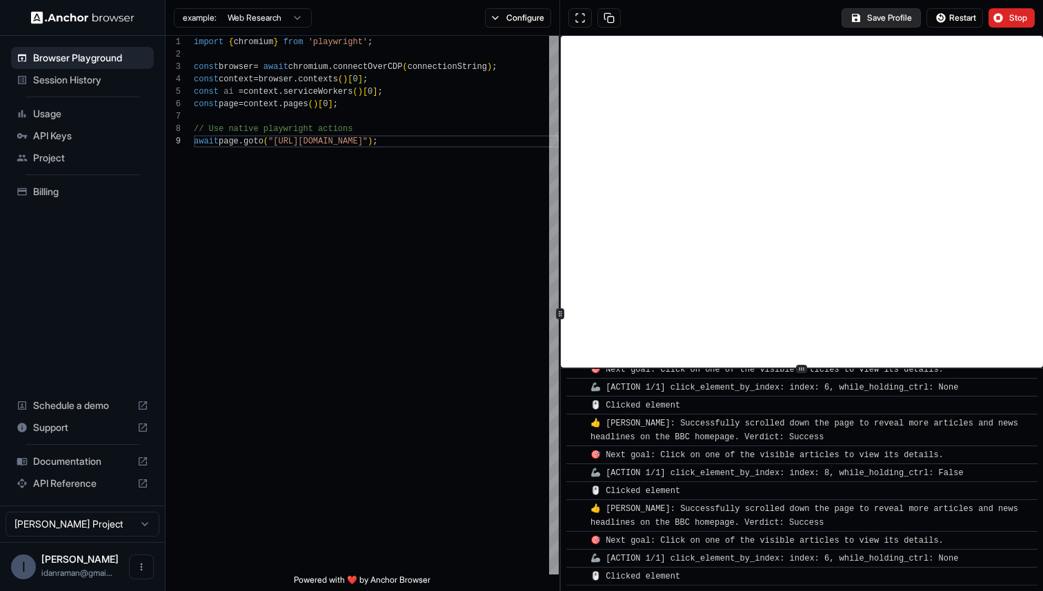
click at [867, 17] on button "Save Profile" at bounding box center [880, 17] width 79 height 19
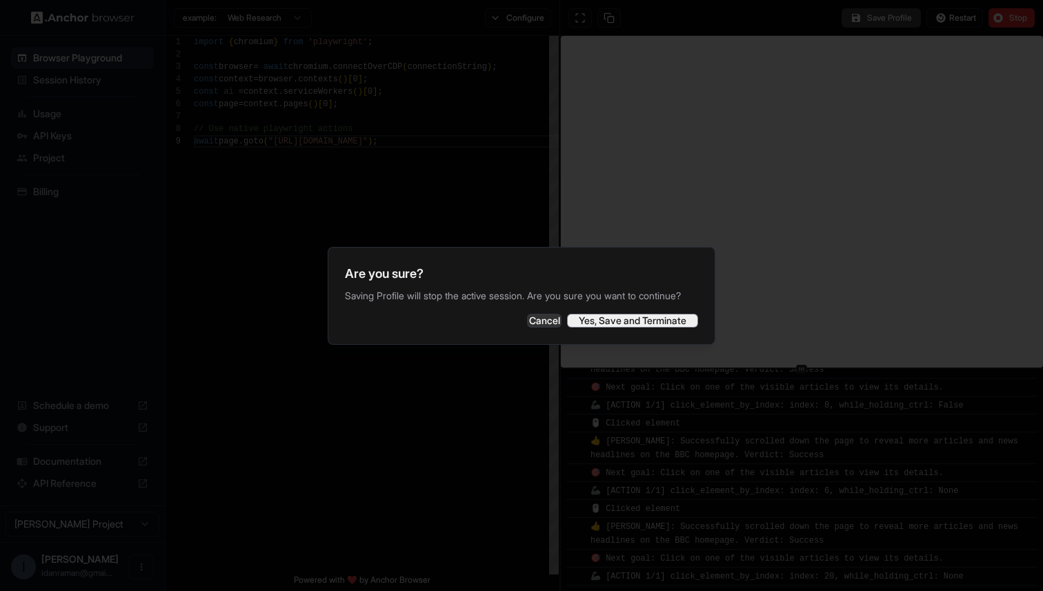
scroll to position [1008, 0]
click at [648, 328] on button "Yes, Save and Terminate" at bounding box center [632, 321] width 131 height 14
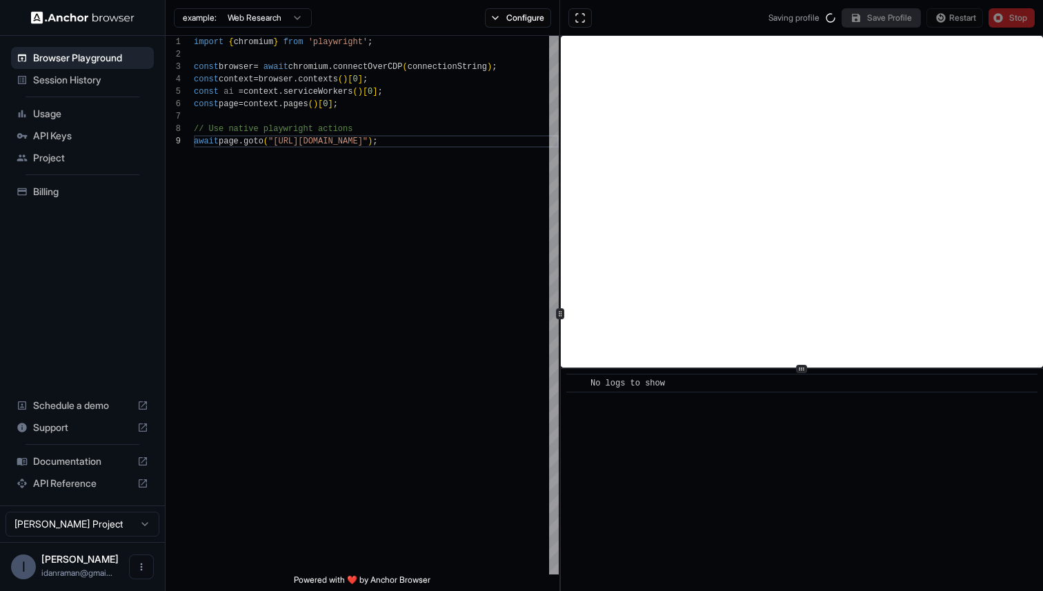
scroll to position [0, 0]
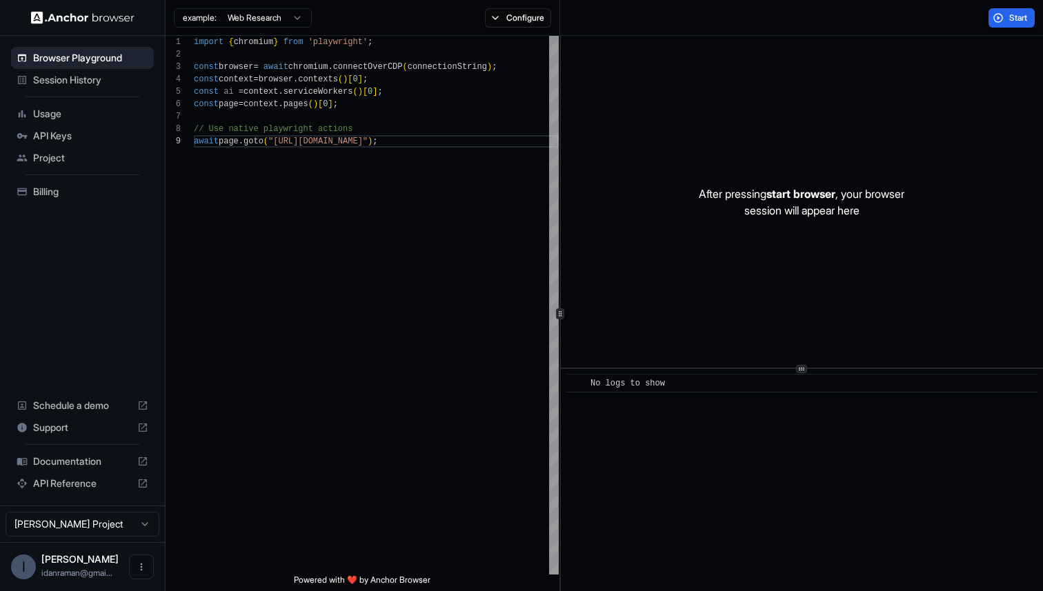
drag, startPoint x: 904, startPoint y: 21, endPoint x: 977, endPoint y: 23, distance: 73.1
click at [977, 23] on div "Start" at bounding box center [801, 18] width 483 height 36
click at [490, 31] on div "example: Web Research Configure" at bounding box center [362, 18] width 394 height 36
click at [491, 24] on button "Configure" at bounding box center [518, 17] width 67 height 19
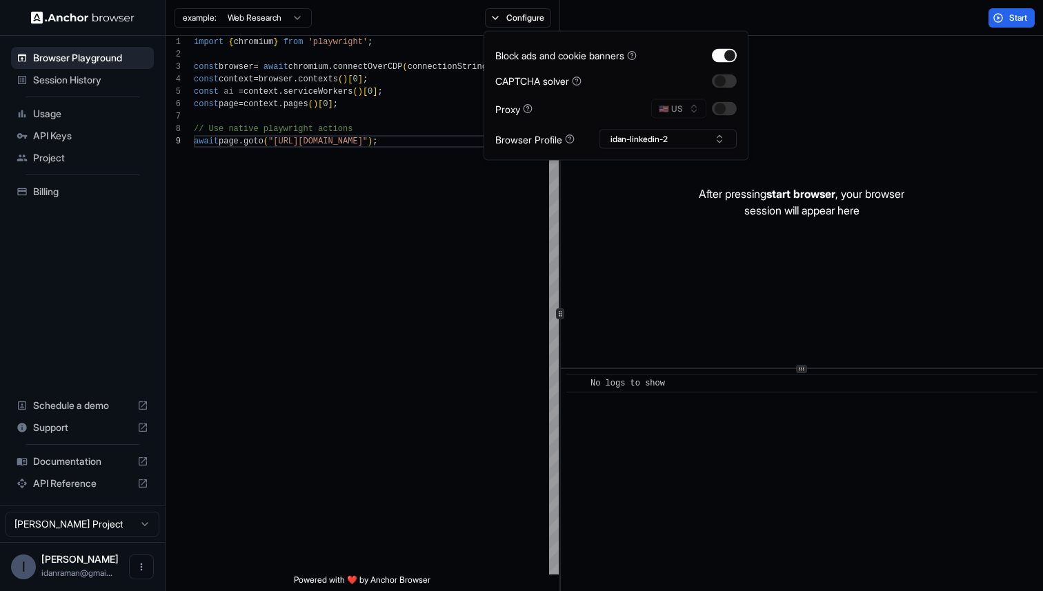
click at [823, 145] on div "After pressing start browser , your browser session will appear here" at bounding box center [802, 202] width 482 height 332
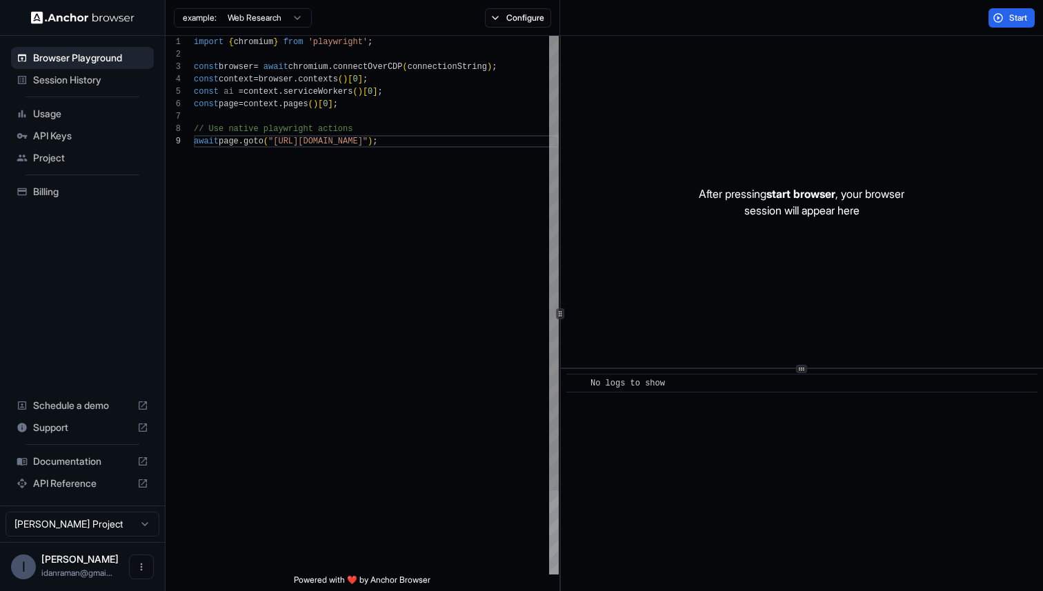
click at [244, 148] on div "import { chromium } from 'playwright' ; const browser = await chromium . connec…" at bounding box center [376, 355] width 365 height 638
click at [1009, 12] on span "Start" at bounding box center [1018, 17] width 19 height 11
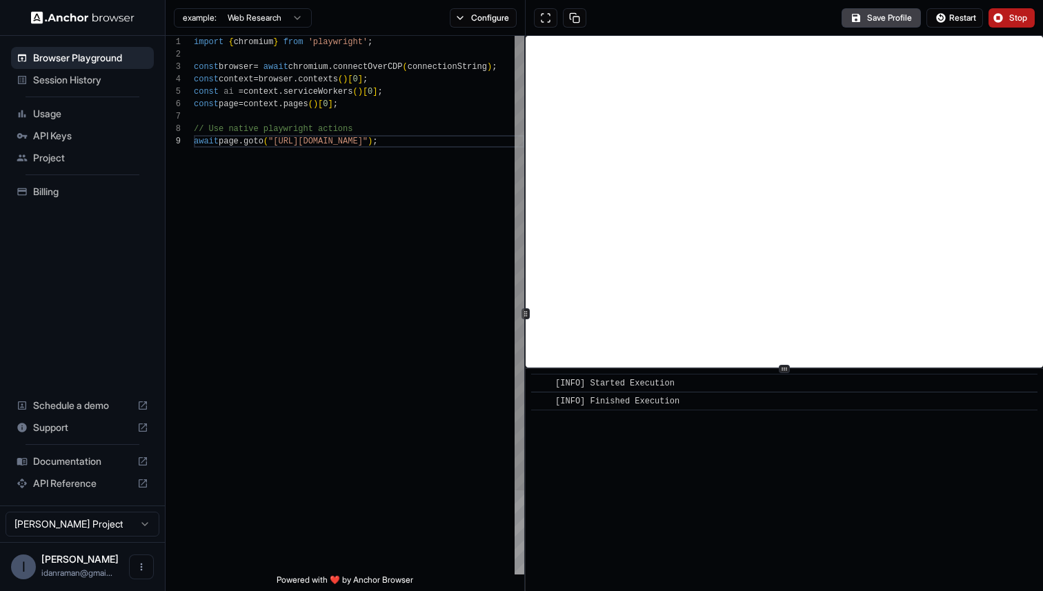
scroll to position [99, 0]
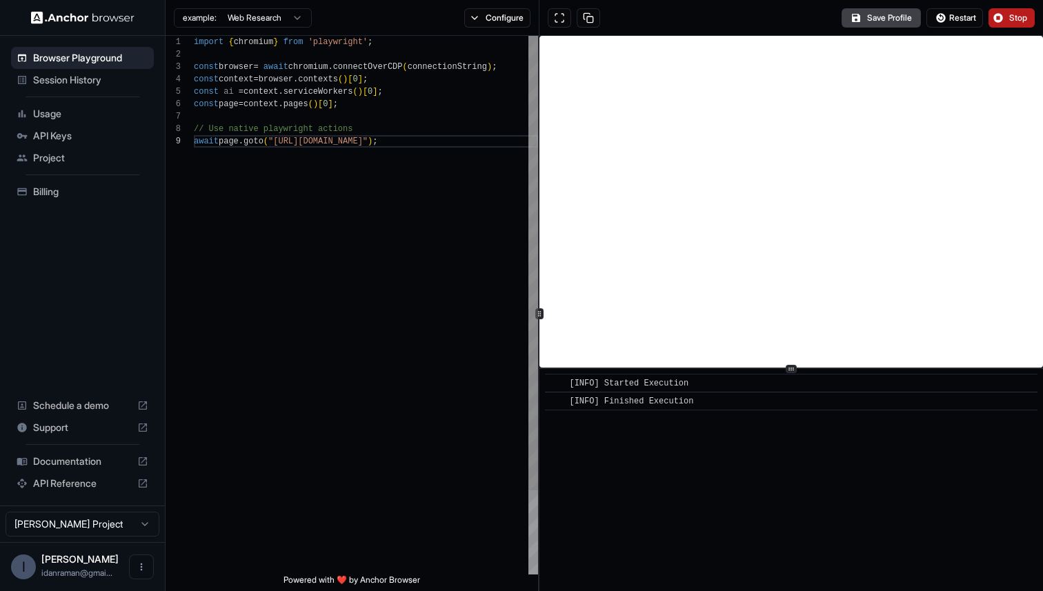
click at [543, 323] on div "**********" at bounding box center [603, 313] width 877 height 555
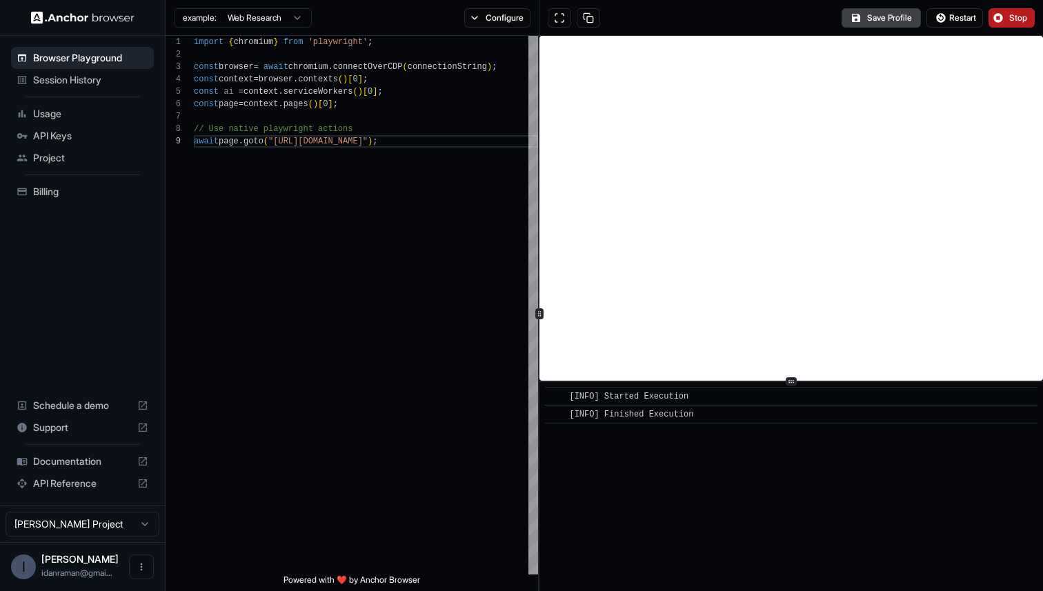
click at [799, 382] on div at bounding box center [790, 381] width 503 height 1
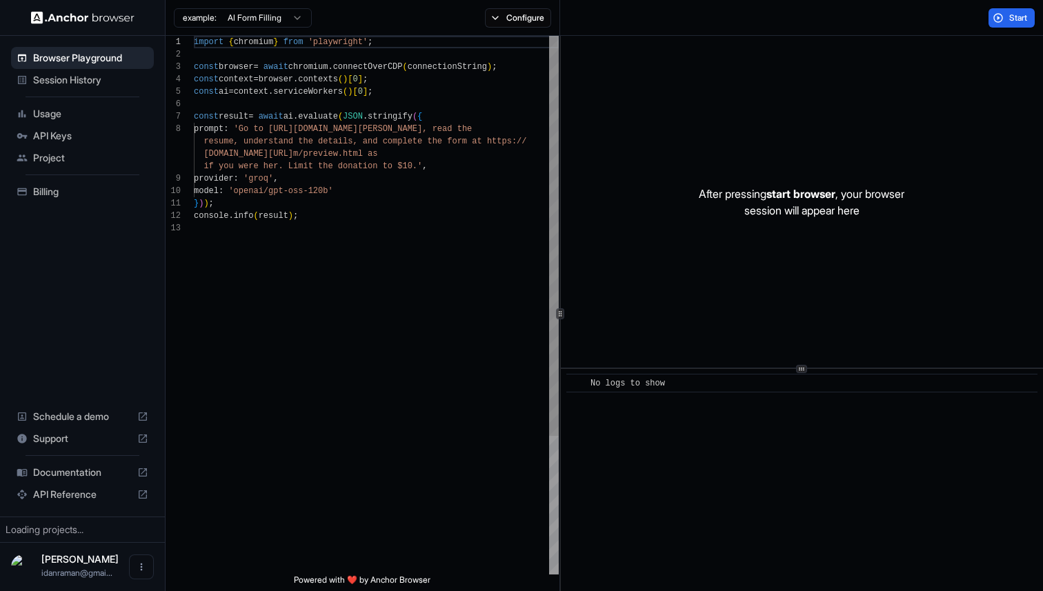
scroll to position [87, 0]
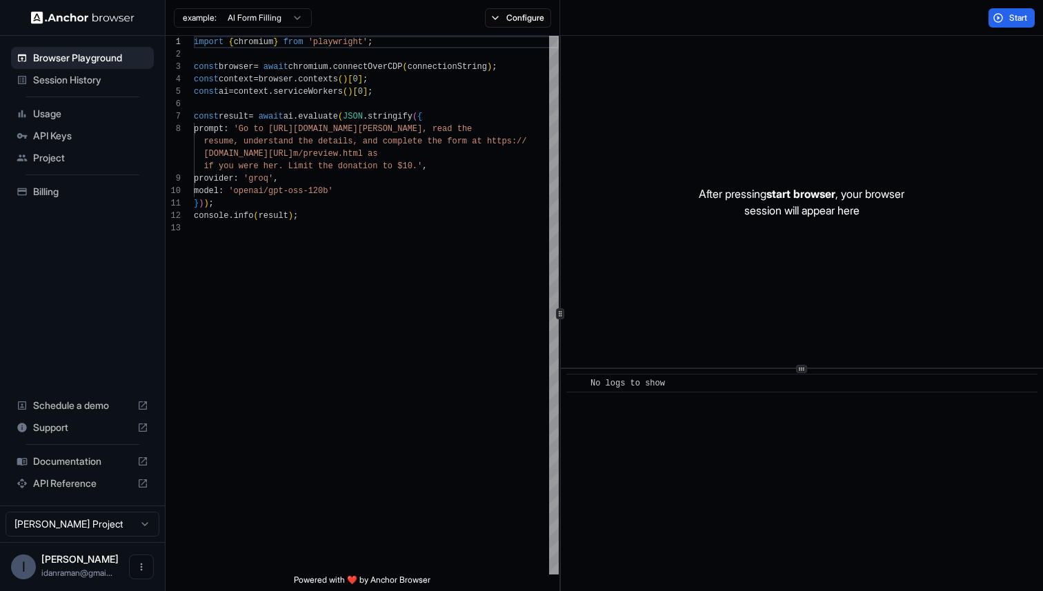
click at [39, 494] on div "API Reference" at bounding box center [82, 483] width 143 height 22
